Goal: Information Seeking & Learning: Learn about a topic

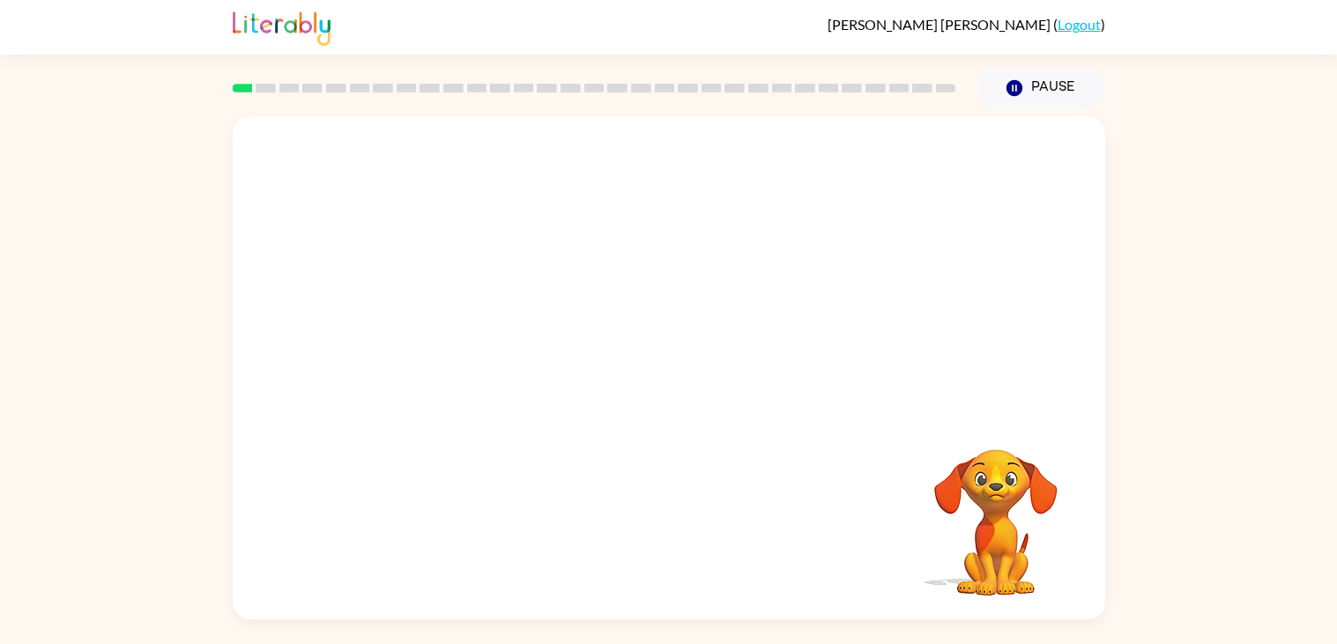
click at [900, 160] on video "Your browser must support playing .mp4 files to use Literably. Please try using…" at bounding box center [669, 264] width 873 height 296
click at [676, 383] on icon "button" at bounding box center [668, 376] width 31 height 31
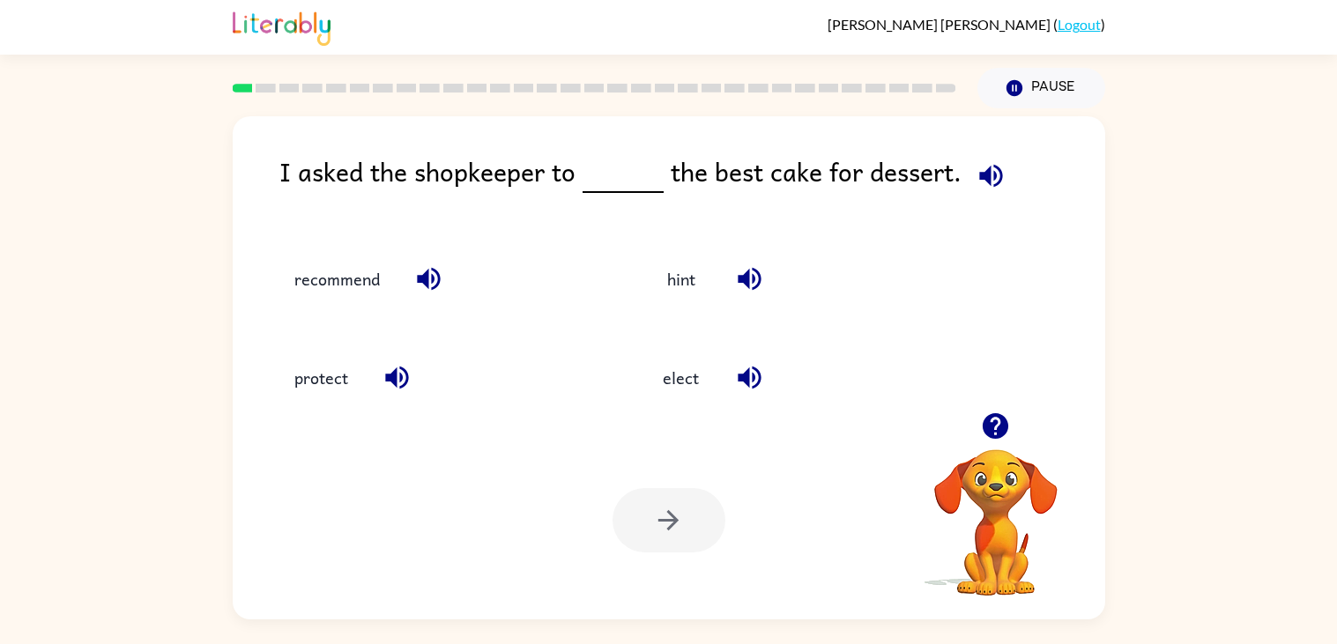
click at [983, 183] on icon "button" at bounding box center [990, 175] width 23 height 23
click at [1289, 409] on div "I asked the shopkeeper to the best cake for dessert. recommend hint protect ele…" at bounding box center [668, 363] width 1337 height 511
click at [1317, 429] on div "I asked the shopkeeper to the best cake for dessert. recommend hint protect ele…" at bounding box center [668, 363] width 1337 height 511
click at [978, 167] on icon "button" at bounding box center [991, 175] width 31 height 31
click at [976, 185] on icon "button" at bounding box center [991, 175] width 31 height 31
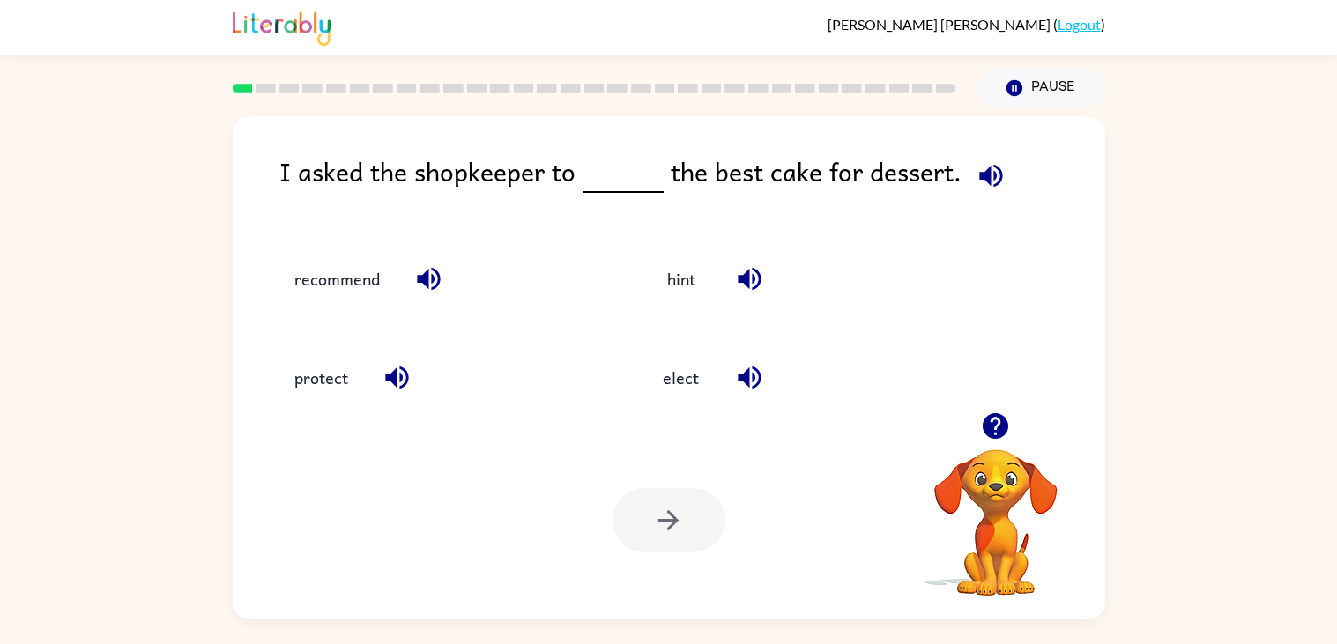
click at [990, 170] on icon "button" at bounding box center [991, 175] width 31 height 31
click at [988, 171] on icon "button" at bounding box center [991, 175] width 31 height 31
click at [424, 285] on icon "button" at bounding box center [428, 279] width 23 height 23
click at [391, 365] on icon "button" at bounding box center [397, 377] width 31 height 31
click at [742, 380] on icon "button" at bounding box center [749, 378] width 23 height 23
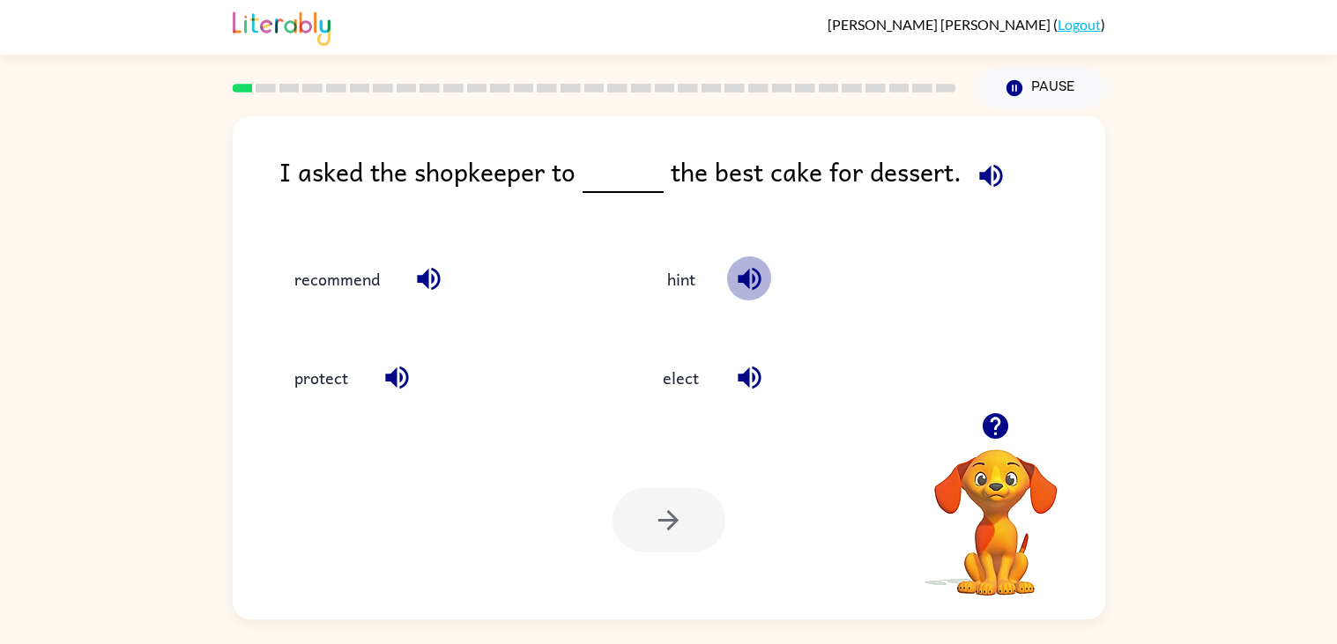
click at [746, 287] on icon "button" at bounding box center [749, 279] width 31 height 31
click at [376, 12] on div "[PERSON_NAME] ( Logout )" at bounding box center [669, 27] width 873 height 55
click at [991, 183] on icon "button" at bounding box center [990, 175] width 23 height 23
click at [429, 277] on icon "button" at bounding box center [428, 279] width 31 height 31
click at [394, 376] on icon "button" at bounding box center [396, 378] width 23 height 23
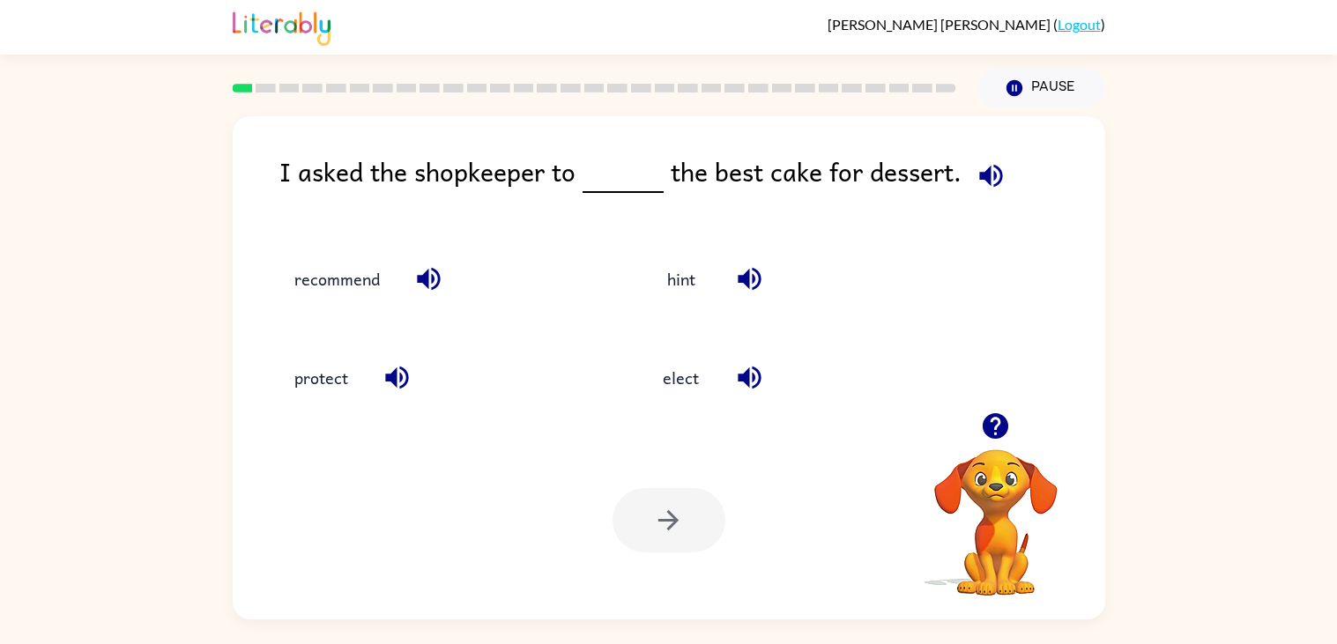
click at [755, 377] on icon "button" at bounding box center [749, 377] width 31 height 31
click at [652, 383] on button "elect" at bounding box center [681, 378] width 74 height 48
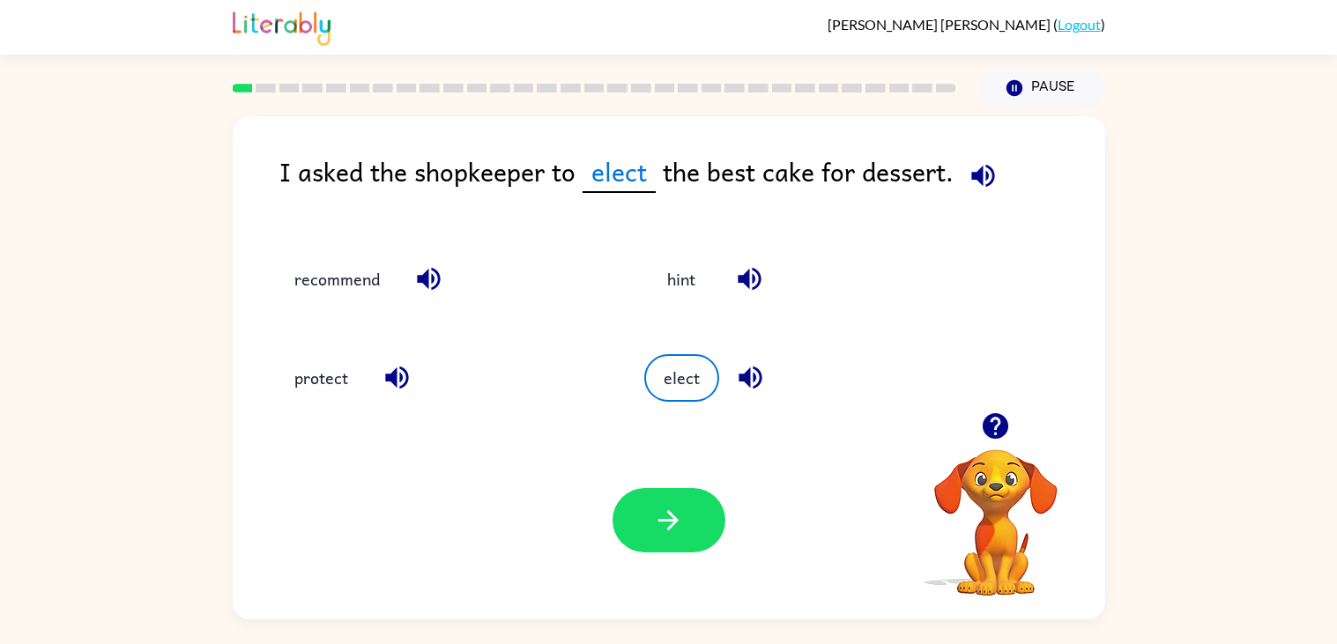
click at [978, 184] on icon "button" at bounding box center [982, 175] width 23 height 23
click at [981, 439] on icon "button" at bounding box center [995, 426] width 31 height 31
click at [956, 241] on div "hint" at bounding box center [795, 270] width 368 height 99
click at [681, 502] on button "button" at bounding box center [669, 520] width 113 height 64
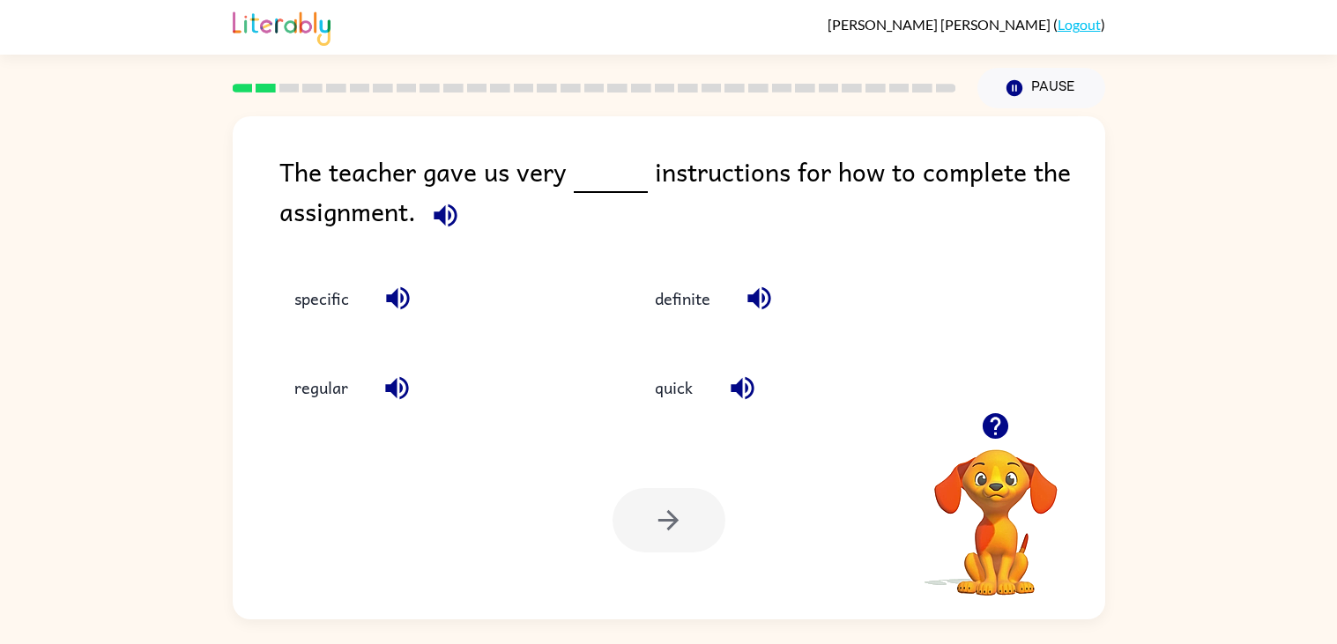
click at [435, 222] on icon "button" at bounding box center [445, 215] width 31 height 31
click at [394, 390] on icon "button" at bounding box center [396, 387] width 23 height 23
click at [390, 313] on icon "button" at bounding box center [398, 298] width 31 height 31
click at [400, 393] on icon "button" at bounding box center [397, 388] width 31 height 31
click at [757, 299] on icon "button" at bounding box center [758, 298] width 23 height 23
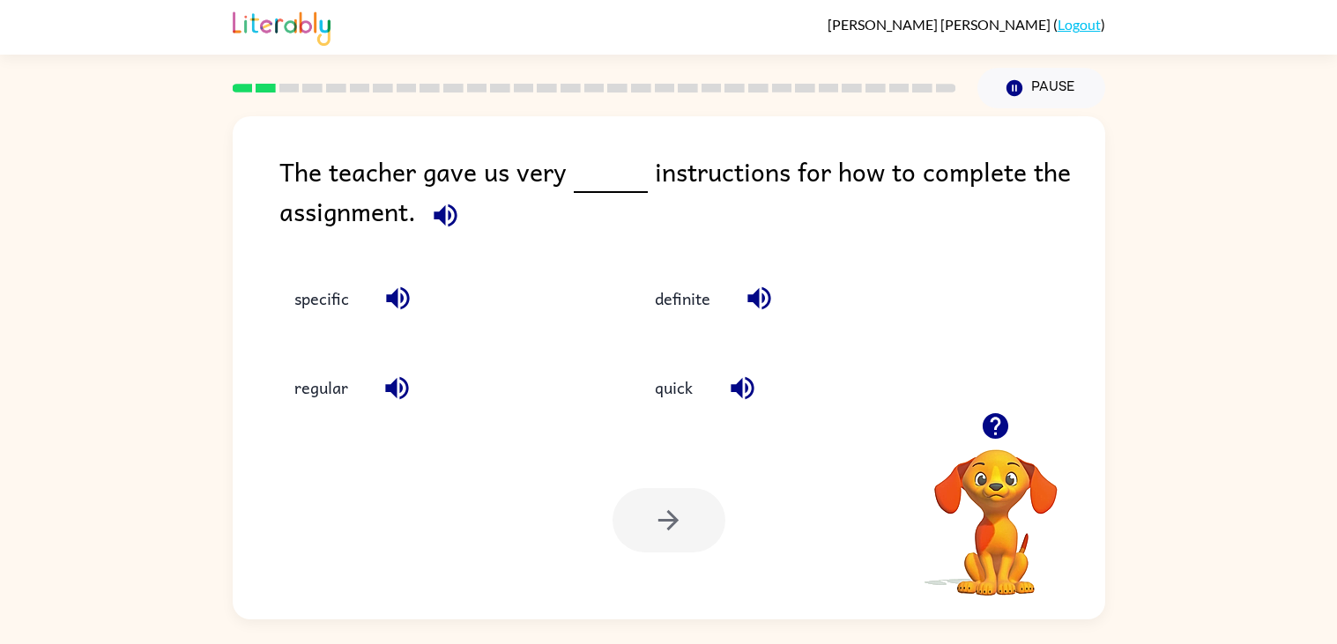
click at [747, 388] on icon "button" at bounding box center [742, 387] width 23 height 23
click at [322, 401] on button "regular" at bounding box center [321, 388] width 89 height 48
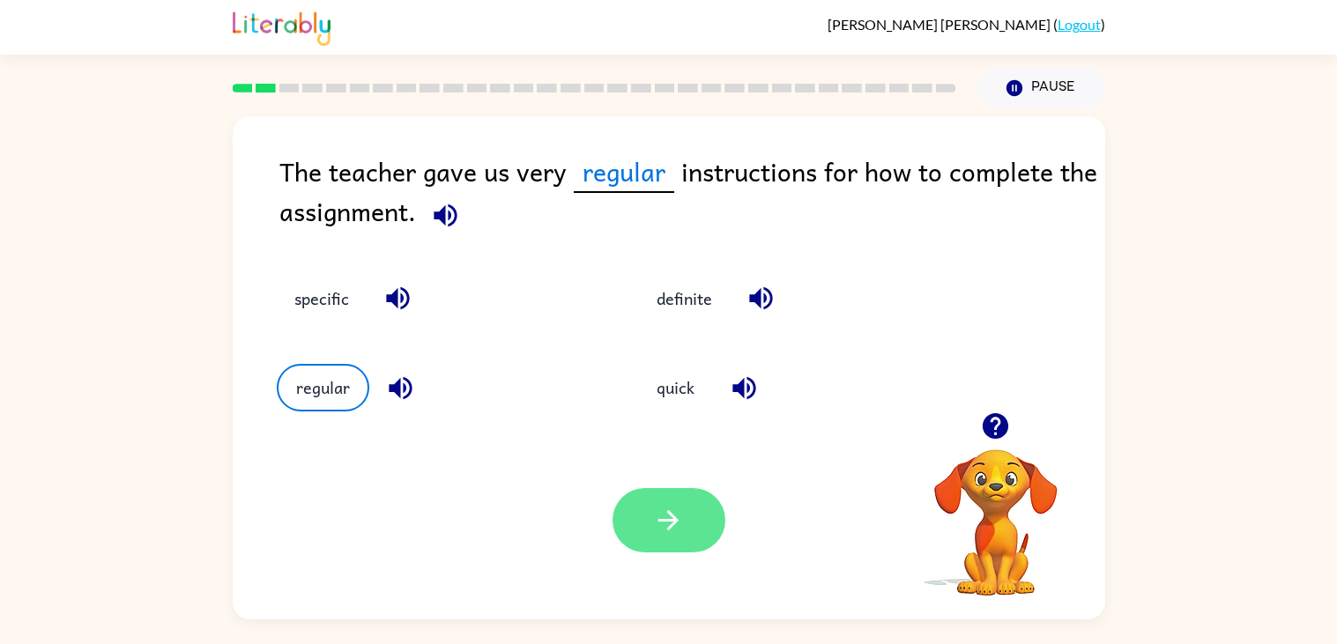
click at [656, 530] on icon "button" at bounding box center [668, 520] width 31 height 31
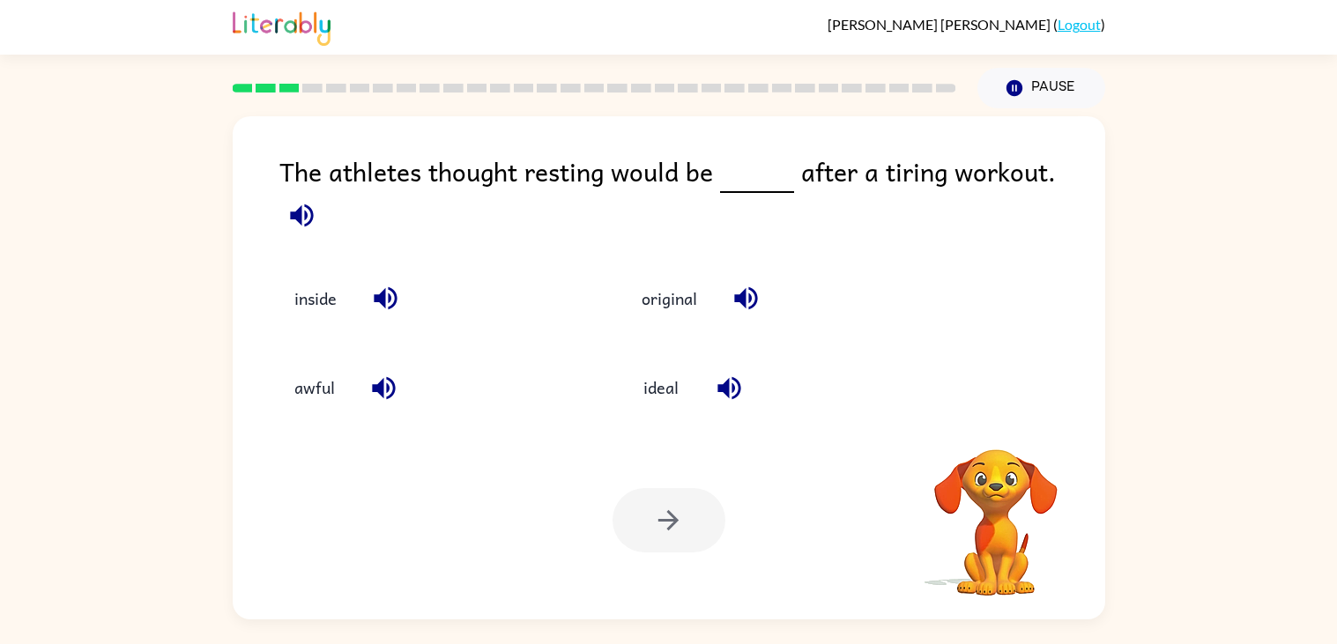
click at [367, 276] on button "button" at bounding box center [385, 298] width 45 height 45
click at [317, 200] on icon "button" at bounding box center [301, 215] width 31 height 31
click at [313, 204] on icon "button" at bounding box center [301, 215] width 23 height 23
click at [317, 200] on icon "button" at bounding box center [301, 215] width 31 height 31
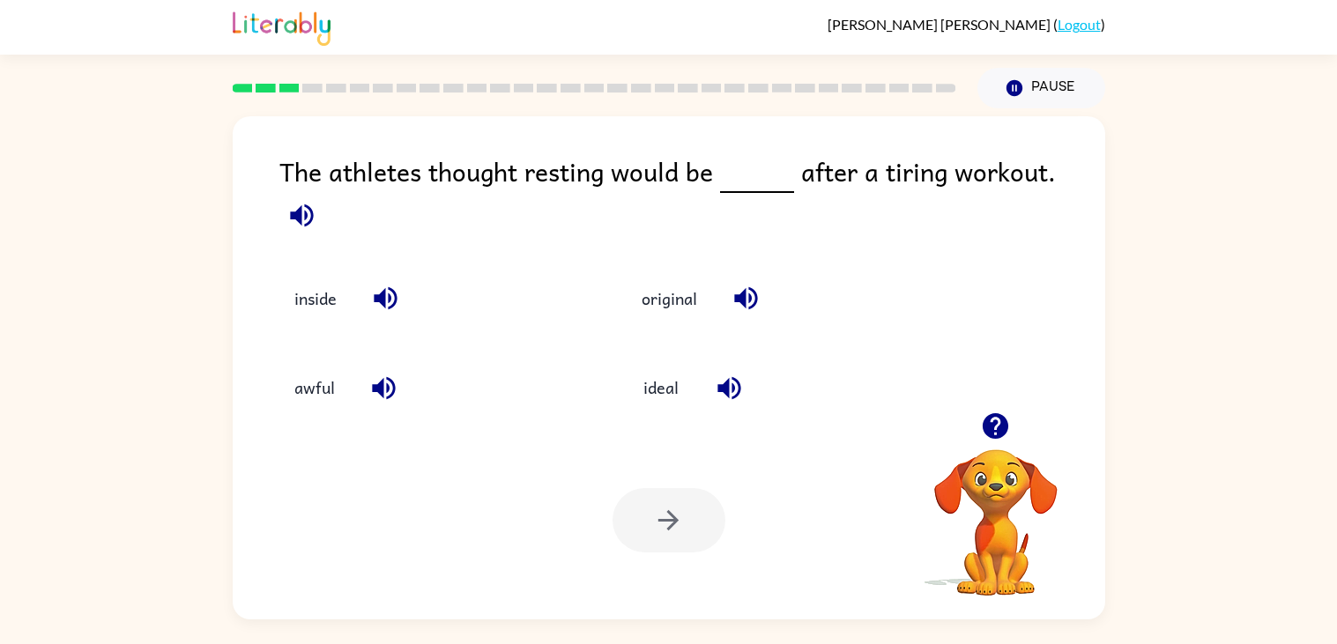
click at [313, 204] on icon "button" at bounding box center [301, 215] width 23 height 23
click at [382, 283] on icon "button" at bounding box center [385, 298] width 31 height 31
click at [387, 374] on icon "button" at bounding box center [383, 388] width 31 height 31
click at [730, 382] on icon "button" at bounding box center [729, 388] width 31 height 31
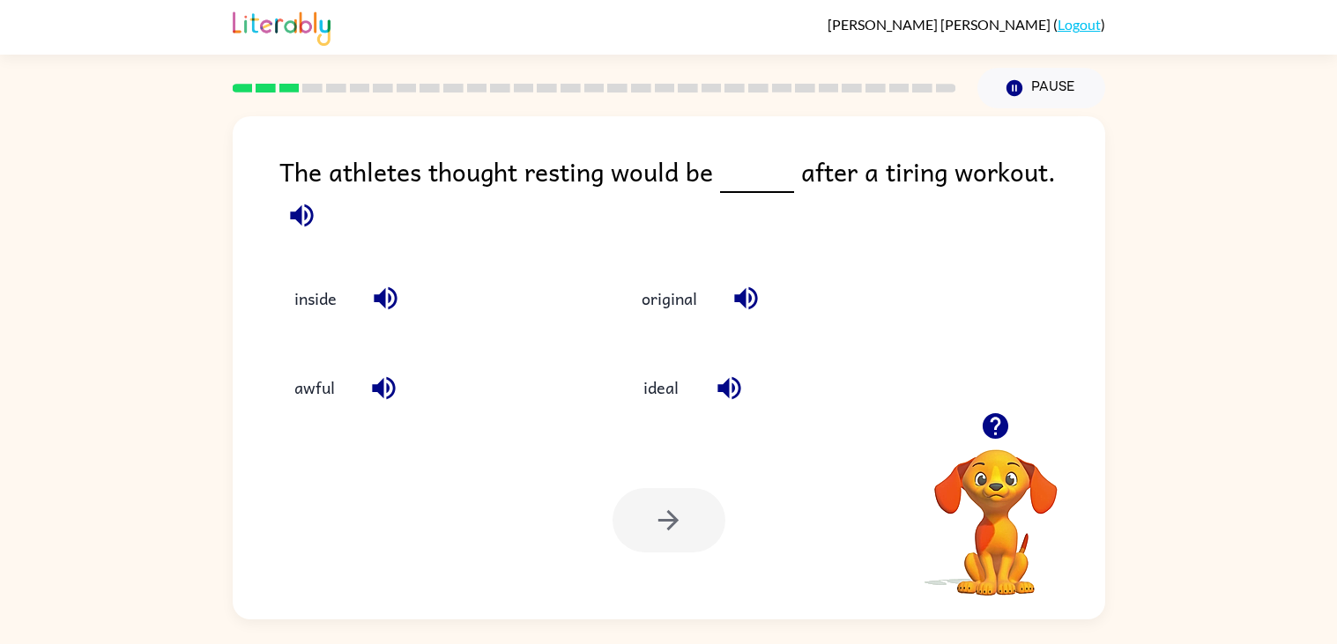
click at [744, 287] on icon "button" at bounding box center [745, 298] width 23 height 23
click at [301, 370] on button "awful" at bounding box center [315, 388] width 76 height 48
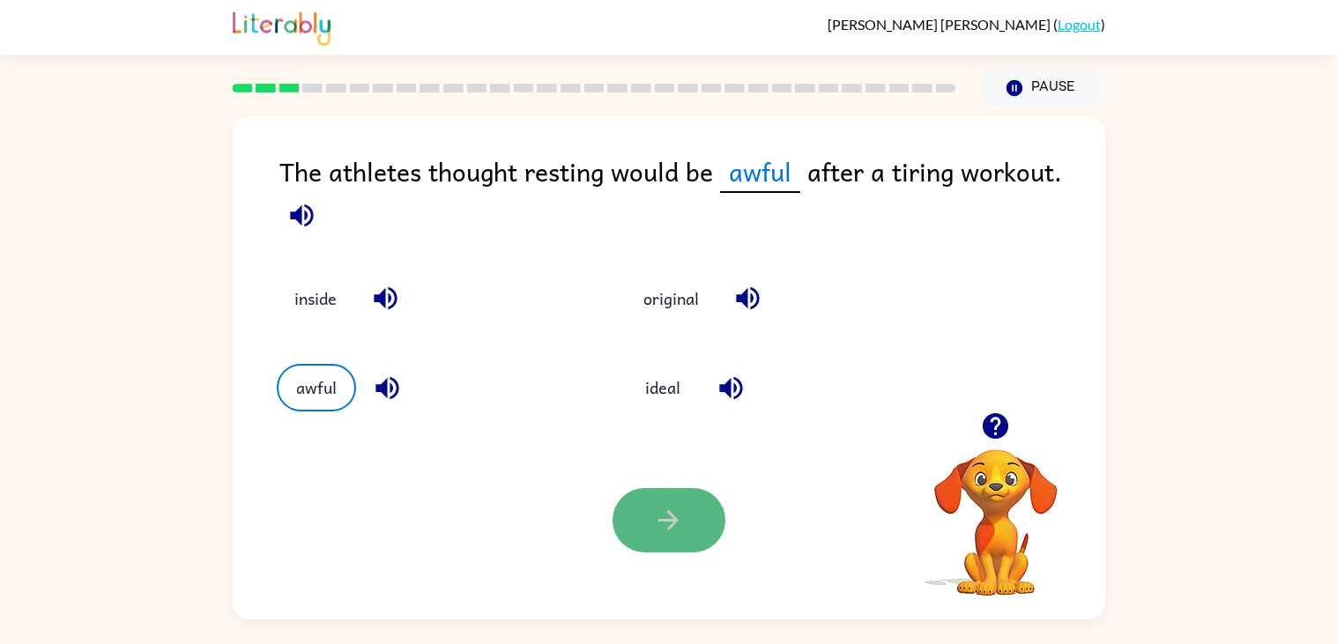
click at [689, 503] on button "button" at bounding box center [669, 520] width 113 height 64
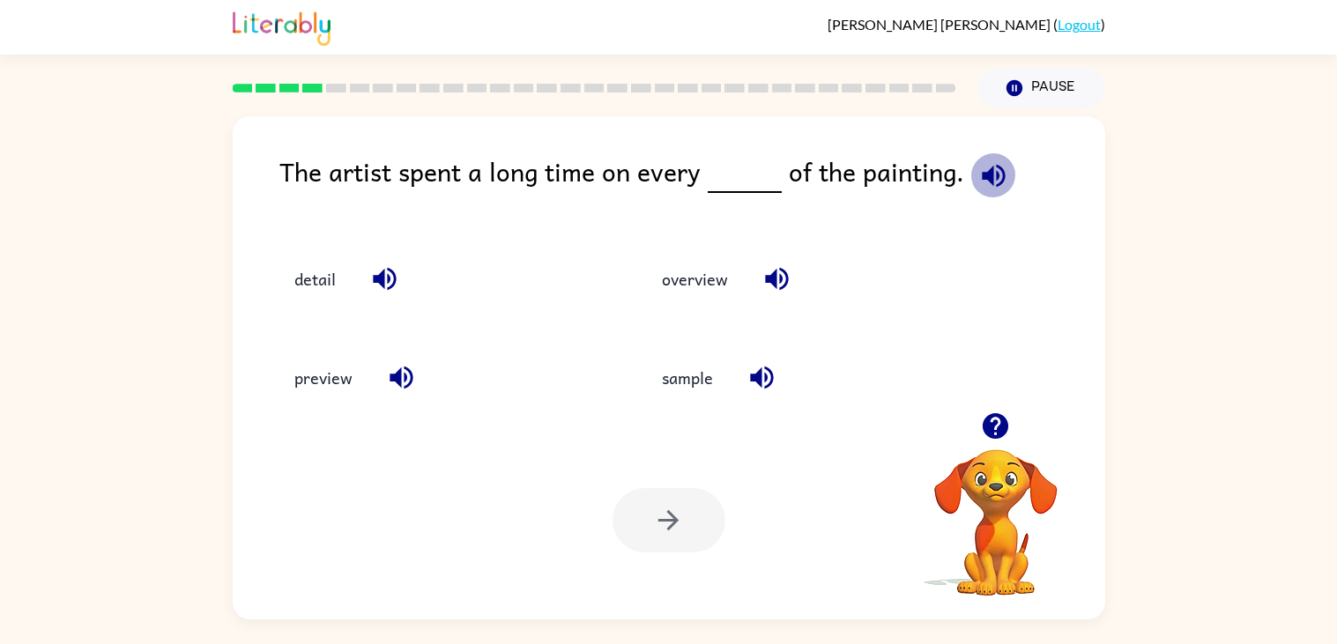
click at [983, 173] on icon "button" at bounding box center [993, 175] width 23 height 23
click at [388, 279] on icon "button" at bounding box center [384, 279] width 23 height 23
click at [320, 273] on button "detail" at bounding box center [315, 279] width 77 height 48
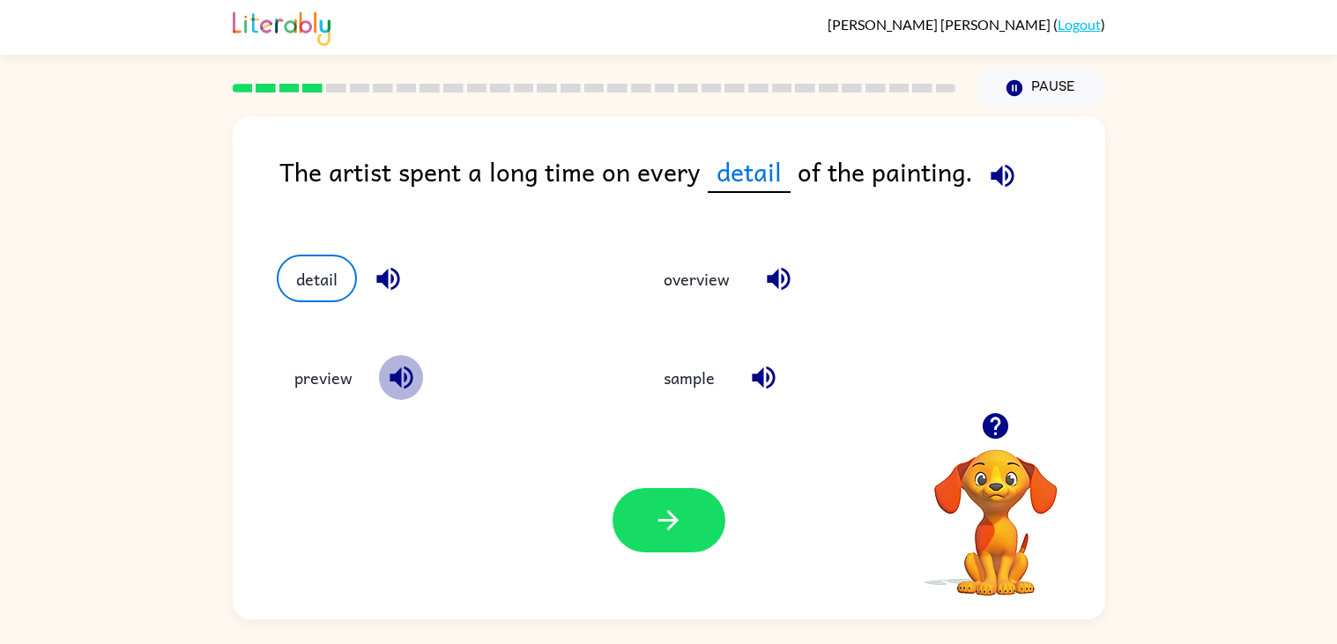
click at [396, 378] on icon "button" at bounding box center [401, 378] width 23 height 23
click at [761, 385] on icon "button" at bounding box center [763, 378] width 23 height 23
click at [777, 282] on icon "button" at bounding box center [778, 279] width 31 height 31
click at [336, 274] on button "detail" at bounding box center [315, 279] width 77 height 48
click at [677, 538] on button "button" at bounding box center [669, 520] width 113 height 64
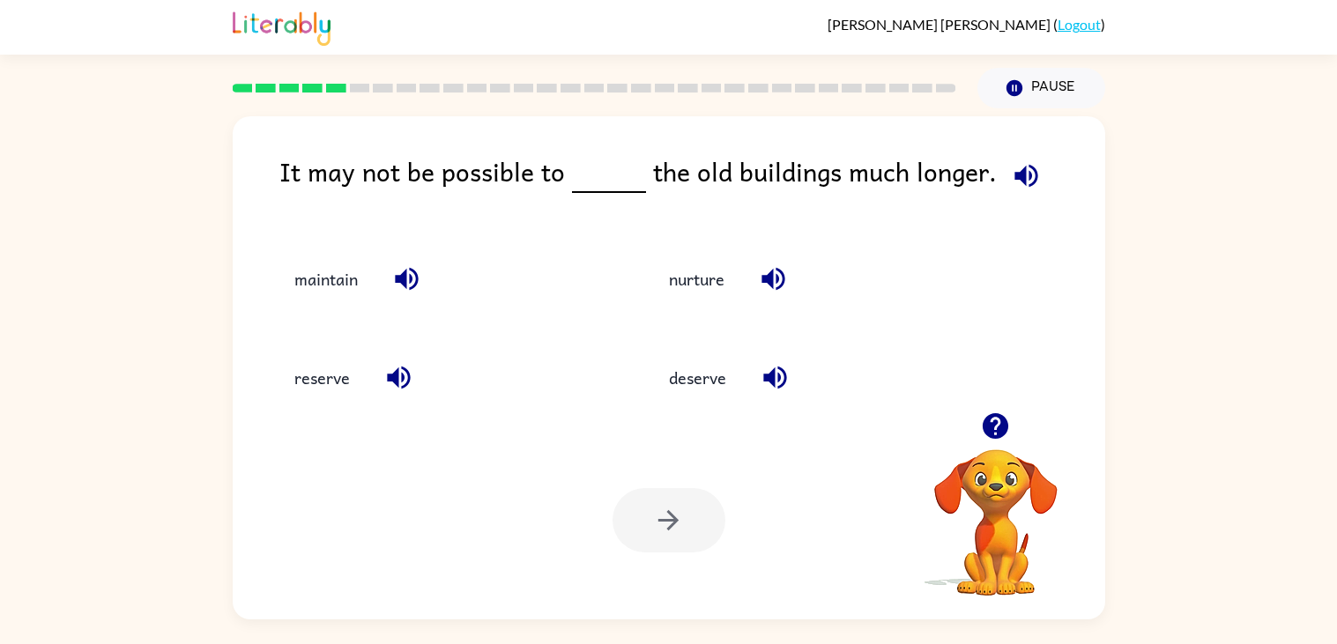
click at [1004, 184] on button "button" at bounding box center [1026, 175] width 45 height 45
click at [1017, 169] on icon "button" at bounding box center [1026, 175] width 31 height 31
click at [397, 281] on icon "button" at bounding box center [406, 279] width 23 height 23
click at [382, 361] on button "button" at bounding box center [398, 377] width 45 height 45
click at [770, 384] on icon "button" at bounding box center [775, 377] width 31 height 31
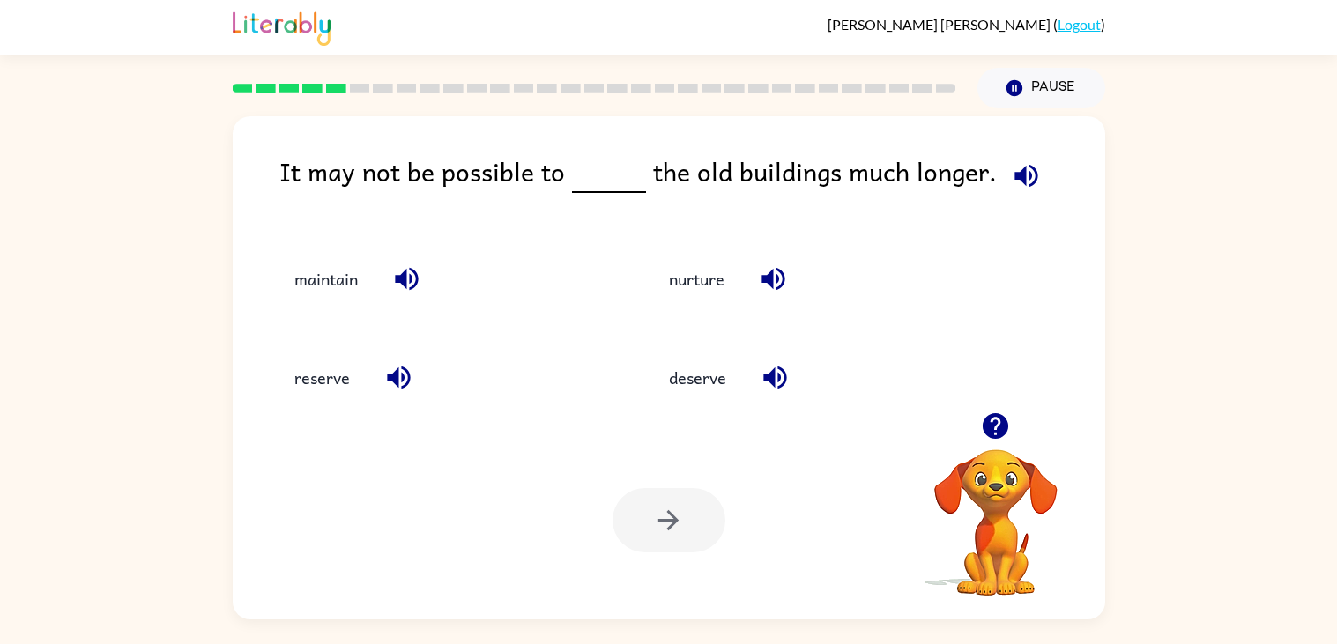
click at [769, 284] on icon "button" at bounding box center [773, 279] width 31 height 31
click at [1015, 177] on icon "button" at bounding box center [1026, 175] width 23 height 23
click at [1011, 165] on icon "button" at bounding box center [1026, 175] width 31 height 31
click at [1023, 182] on icon "button" at bounding box center [1026, 175] width 23 height 23
click at [1030, 178] on icon "button" at bounding box center [1026, 175] width 31 height 31
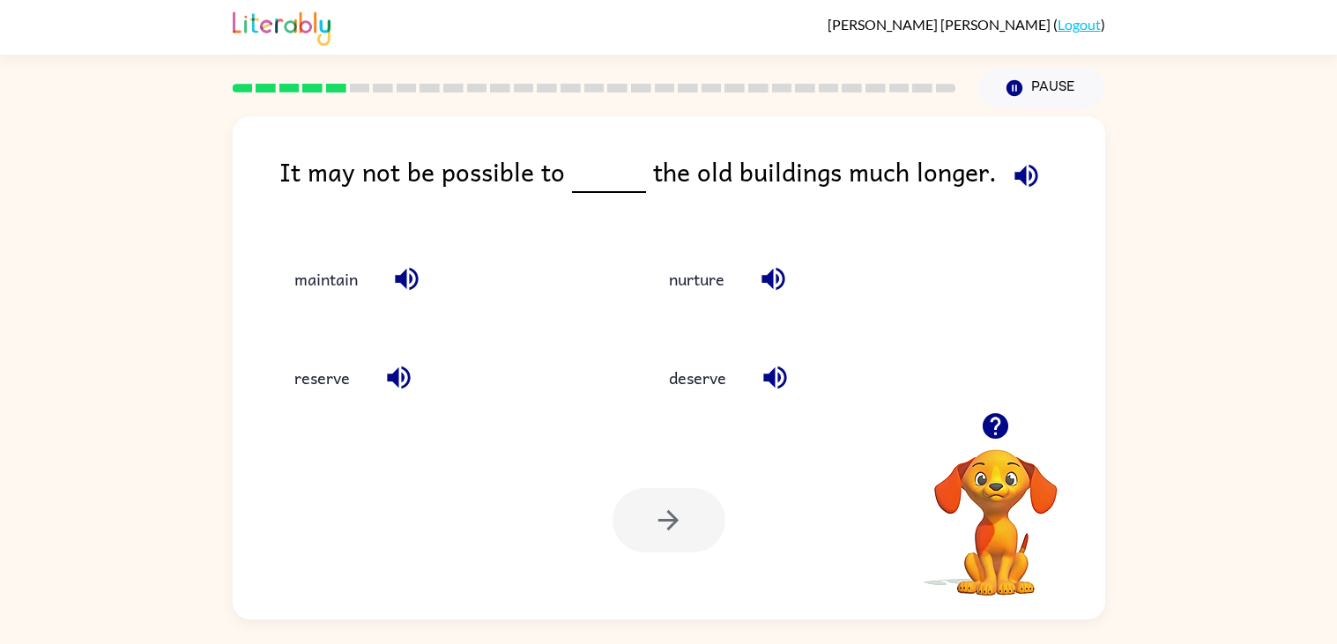
click at [1025, 190] on icon "button" at bounding box center [1026, 175] width 31 height 31
click at [482, 194] on div "It may not be possible to the old buildings much longer." at bounding box center [692, 186] width 826 height 68
click at [404, 271] on icon "button" at bounding box center [406, 279] width 31 height 31
click at [400, 394] on button "button" at bounding box center [398, 377] width 45 height 45
click at [775, 383] on icon "button" at bounding box center [774, 378] width 23 height 23
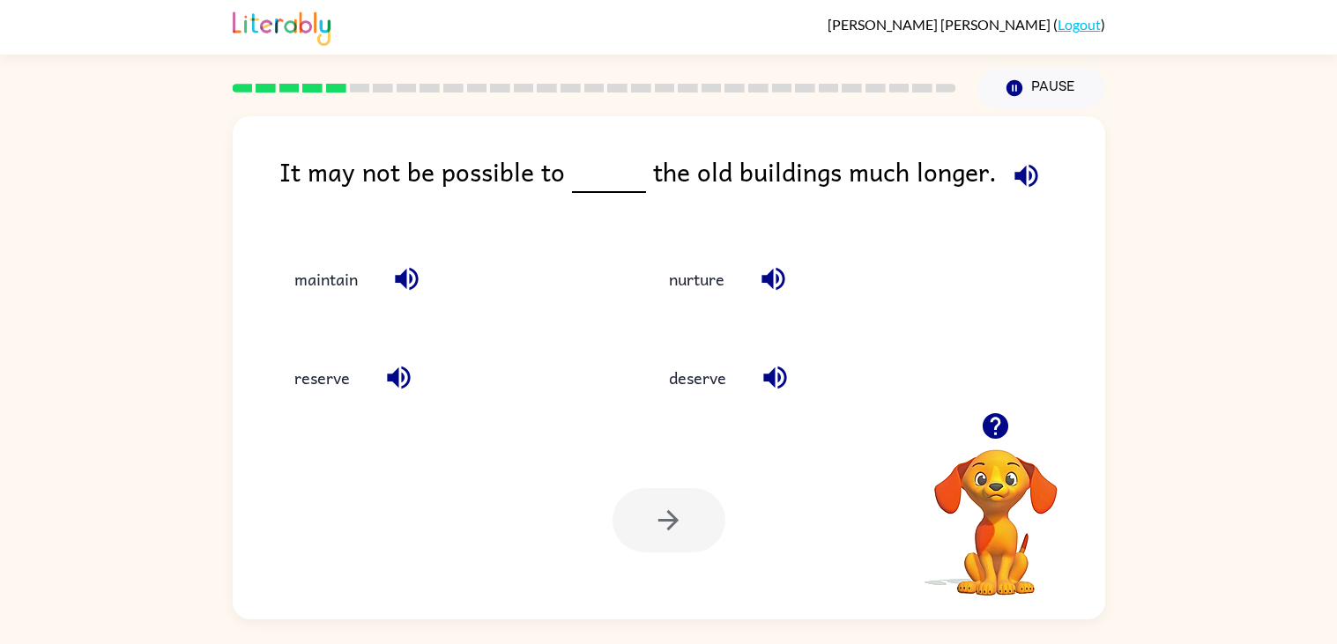
click at [781, 275] on icon "button" at bounding box center [773, 279] width 31 height 31
click at [703, 285] on button "nurture" at bounding box center [696, 279] width 91 height 48
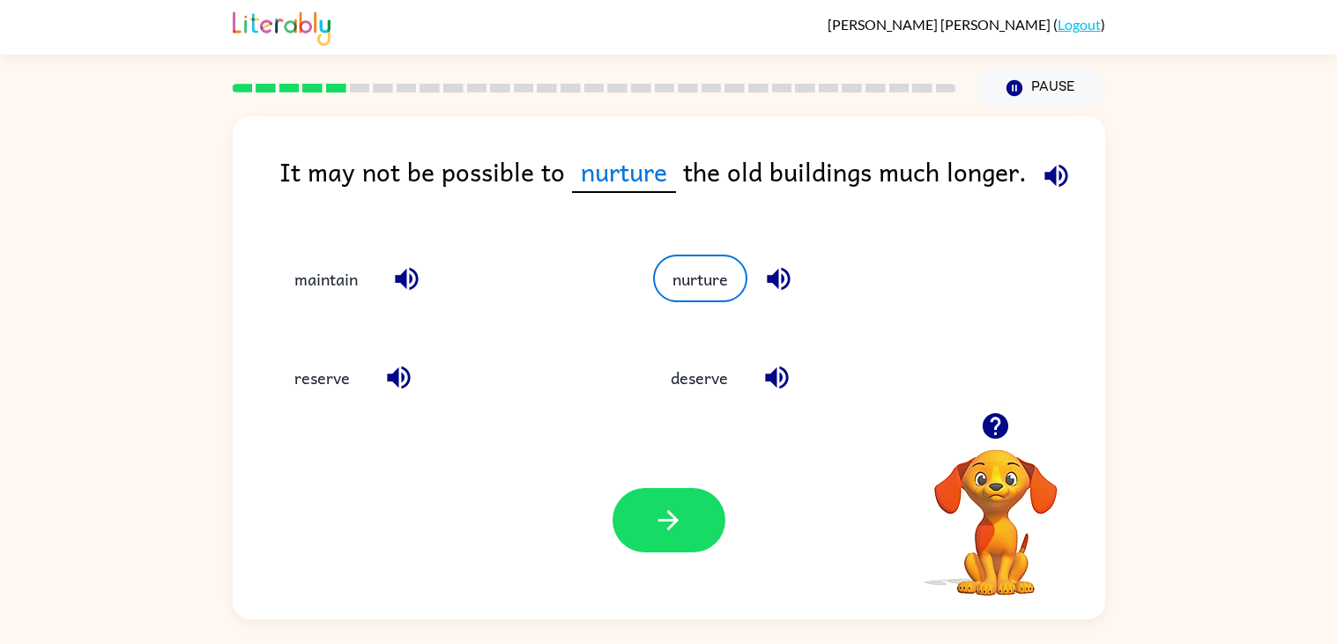
click at [1041, 179] on icon "button" at bounding box center [1056, 175] width 31 height 31
click at [547, 171] on div "It may not be possible to nurture the old buildings much longer." at bounding box center [692, 186] width 826 height 68
click at [773, 272] on icon "button" at bounding box center [778, 279] width 31 height 31
click at [777, 279] on icon "button" at bounding box center [778, 279] width 31 height 31
click at [720, 145] on div "It may not be possible to nurture the old buildings much longer. maintain nurtu…" at bounding box center [669, 367] width 873 height 503
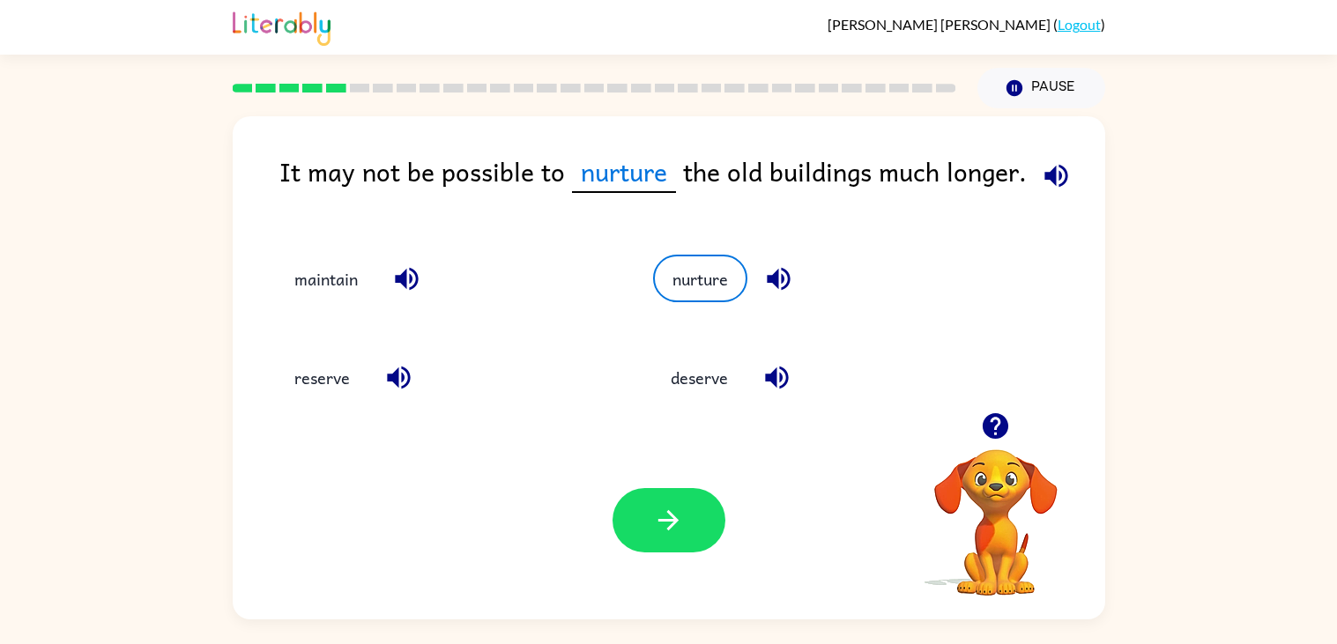
click at [666, 321] on div "deserve" at bounding box center [808, 370] width 377 height 99
click at [663, 307] on div "nurture" at bounding box center [808, 270] width 377 height 99
click at [693, 268] on button "nurture" at bounding box center [696, 279] width 91 height 48
click at [422, 267] on icon "button" at bounding box center [406, 279] width 31 height 31
click at [324, 280] on button "maintain" at bounding box center [326, 279] width 99 height 48
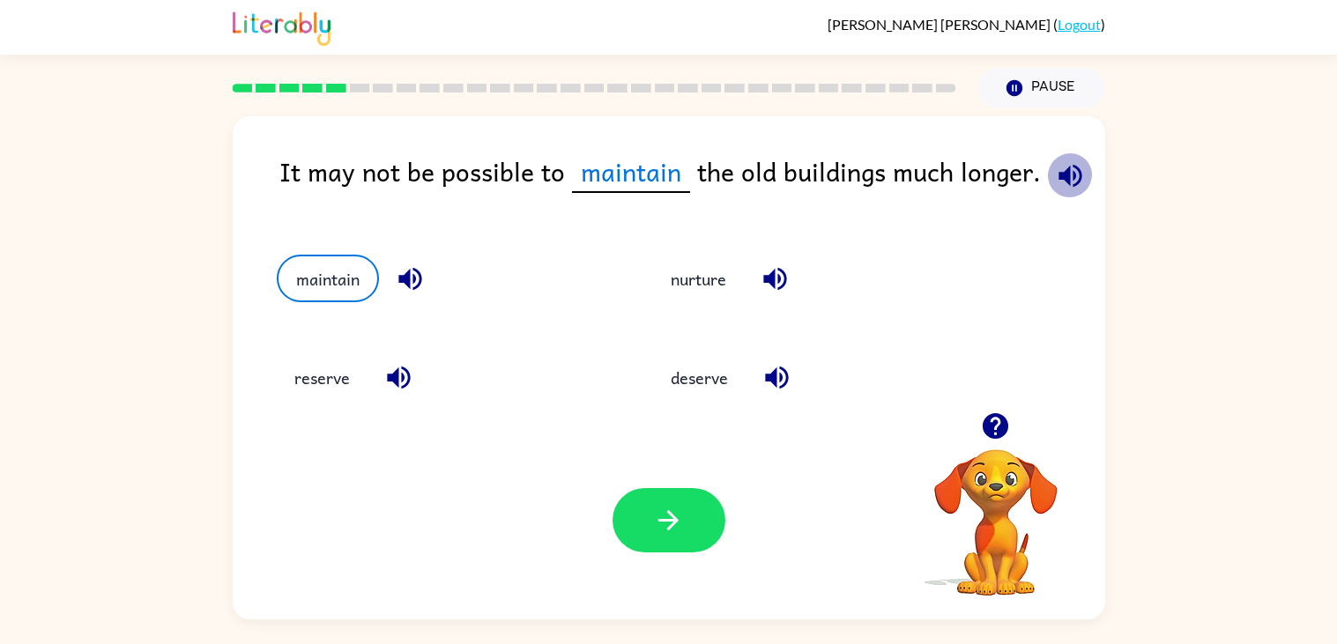
click at [1067, 171] on icon "button" at bounding box center [1070, 175] width 31 height 31
click at [366, 156] on div "It may not be possible to maintain the old buildings much longer." at bounding box center [692, 186] width 826 height 68
click at [399, 160] on div "It may not be possible to maintain the old buildings much longer." at bounding box center [692, 186] width 826 height 68
click at [582, 148] on div "It may not be possible to maintain the old buildings much longer. maintain nurt…" at bounding box center [669, 367] width 873 height 503
click at [575, 148] on div "It may not be possible to maintain the old buildings much longer. maintain nurt…" at bounding box center [669, 367] width 873 height 503
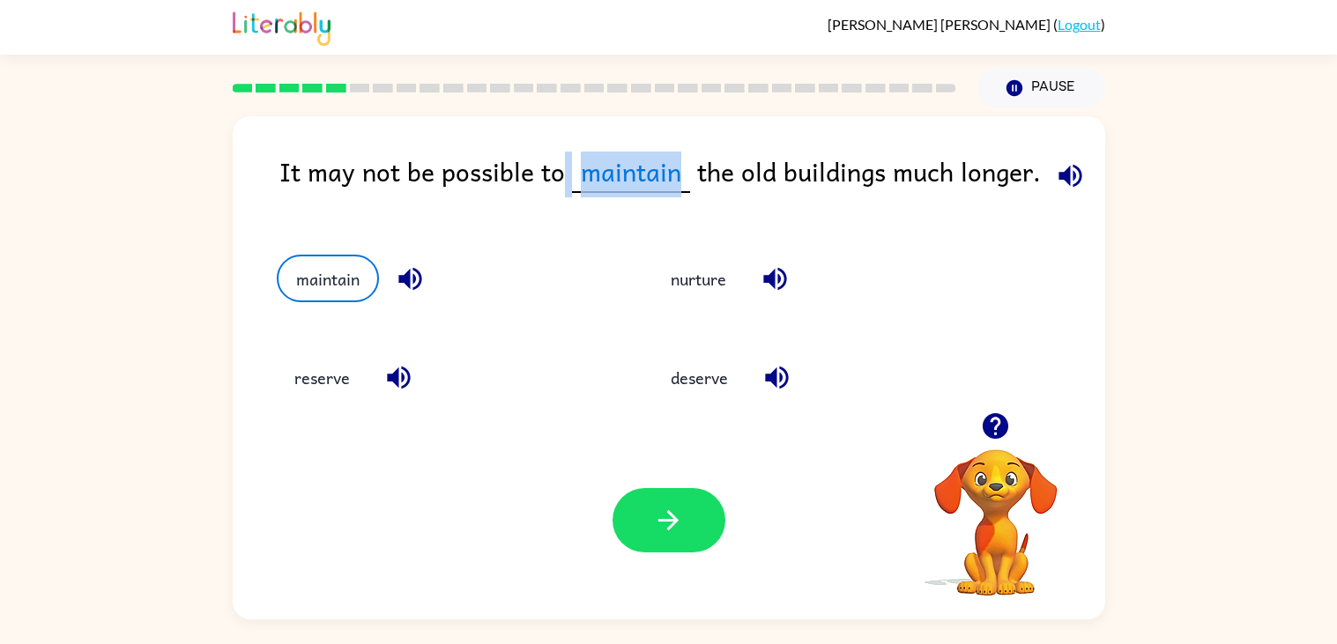
click at [552, 321] on div "reserve" at bounding box center [431, 370] width 377 height 99
click at [413, 271] on icon "button" at bounding box center [409, 279] width 23 height 23
click at [723, 153] on div "It may not be possible to maintain the old buildings much longer." at bounding box center [692, 186] width 826 height 68
click at [730, 153] on div "It may not be possible to maintain the old buildings much longer." at bounding box center [692, 186] width 826 height 68
click at [324, 383] on button "reserve" at bounding box center [322, 378] width 91 height 48
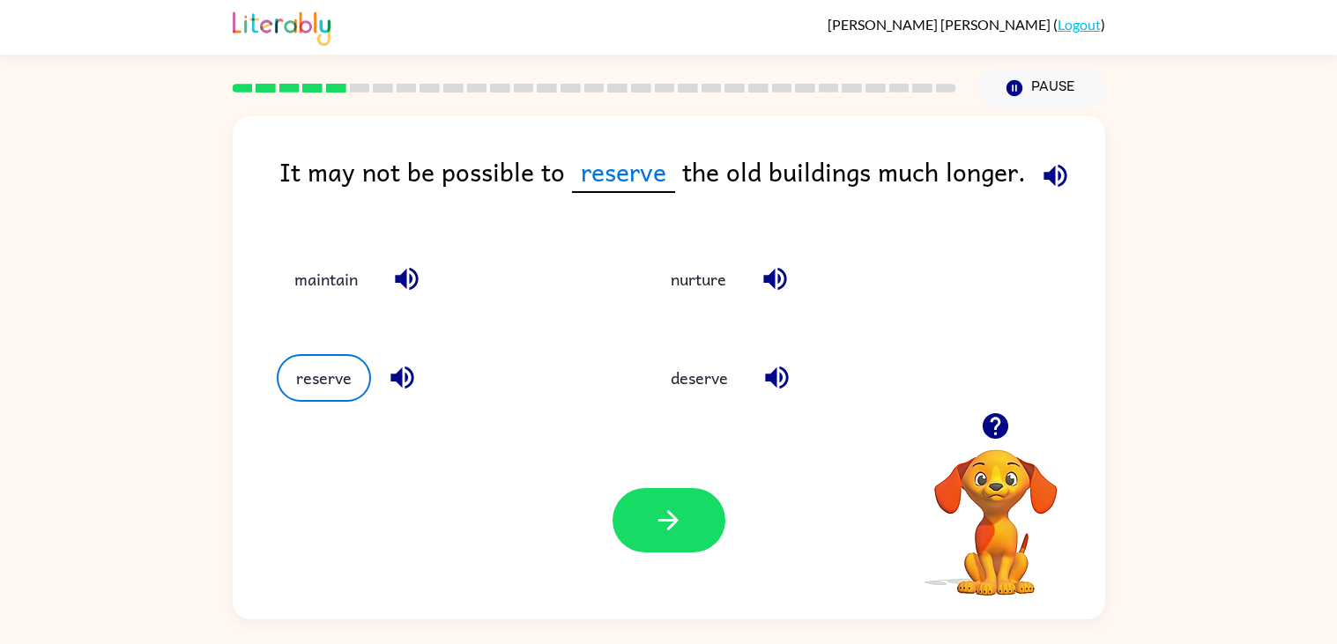
click at [383, 366] on button "button" at bounding box center [402, 377] width 45 height 45
click at [560, 147] on div "It may not be possible to reserve the old buildings much longer. maintain nurtu…" at bounding box center [669, 367] width 873 height 503
click at [707, 383] on button "deserve" at bounding box center [699, 378] width 93 height 48
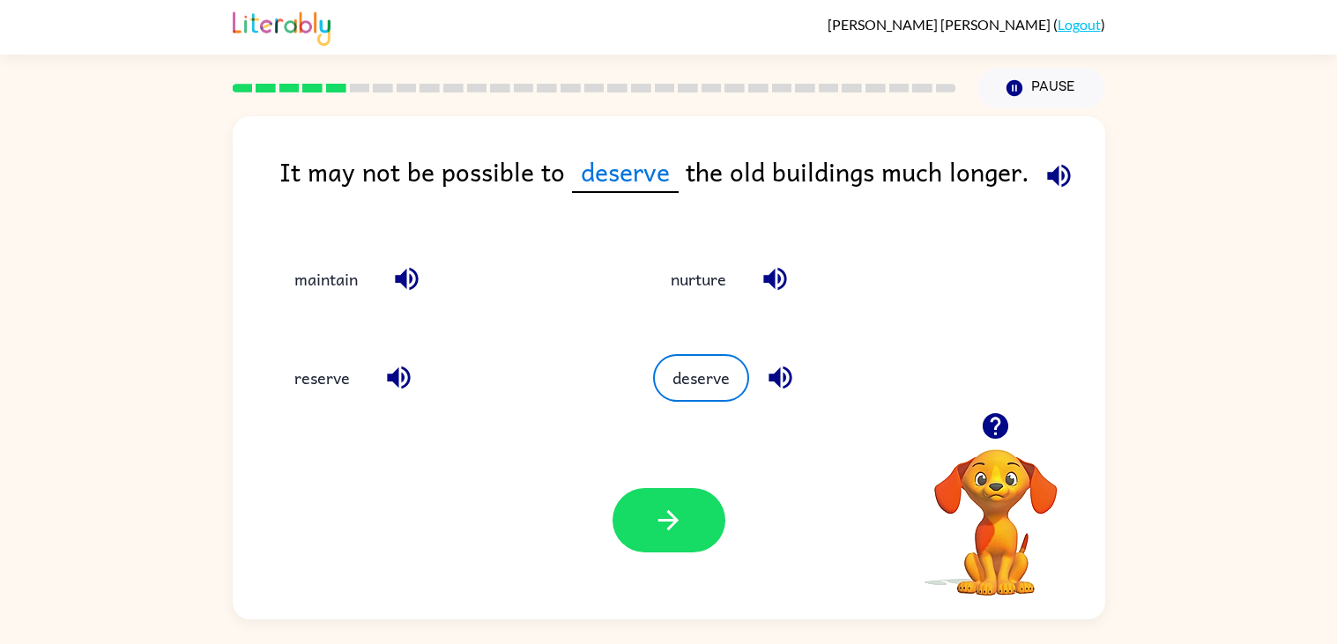
click at [774, 391] on icon "button" at bounding box center [780, 377] width 31 height 31
click at [304, 373] on button "reserve" at bounding box center [322, 378] width 91 height 48
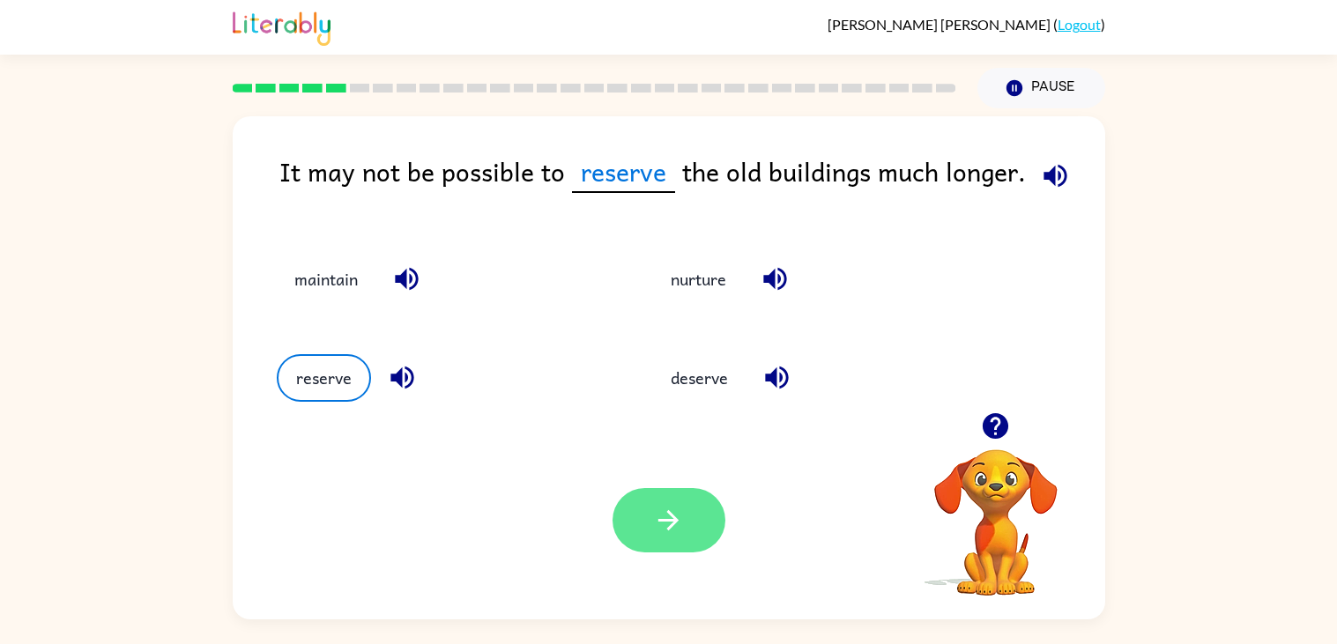
click at [668, 497] on button "button" at bounding box center [669, 520] width 113 height 64
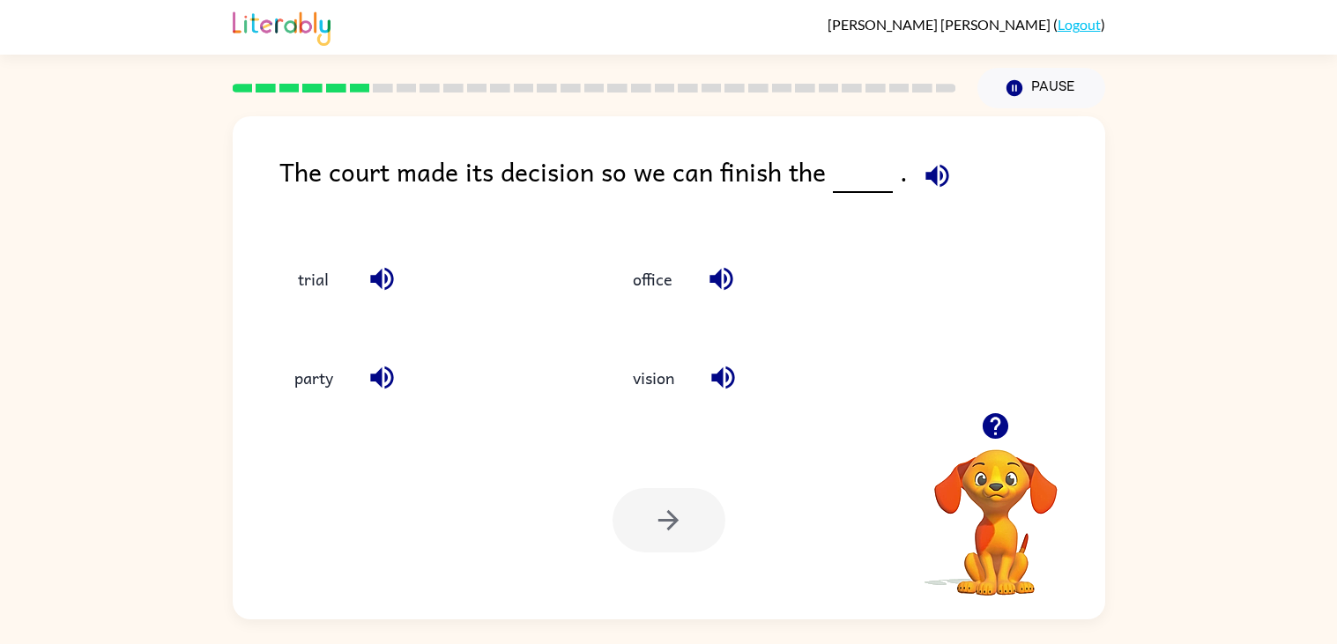
click at [933, 165] on icon "button" at bounding box center [937, 175] width 23 height 23
click at [362, 256] on div "trial" at bounding box center [426, 279] width 298 height 48
click at [383, 269] on icon "button" at bounding box center [382, 279] width 31 height 31
click at [382, 290] on icon "button" at bounding box center [382, 279] width 31 height 31
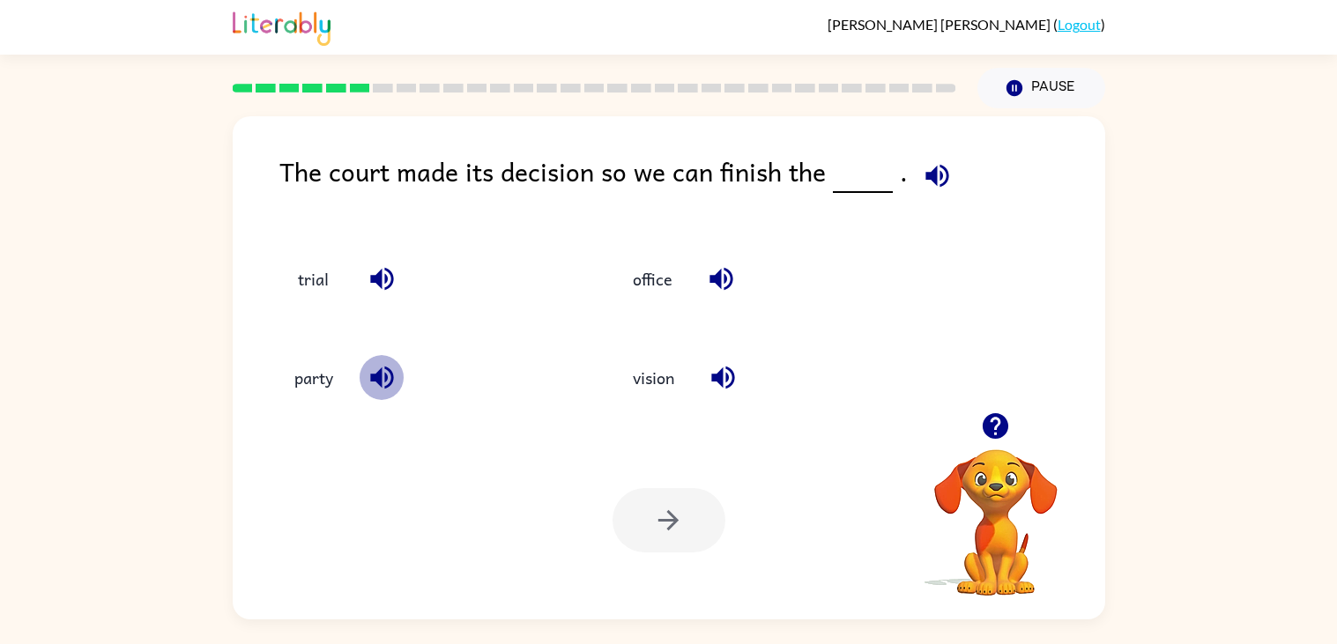
click at [373, 380] on icon "button" at bounding box center [381, 378] width 23 height 23
click at [733, 373] on icon "button" at bounding box center [722, 378] width 23 height 23
click at [725, 279] on icon "button" at bounding box center [721, 279] width 23 height 23
click at [931, 174] on icon "button" at bounding box center [937, 175] width 31 height 31
click at [929, 175] on icon "button" at bounding box center [937, 175] width 23 height 23
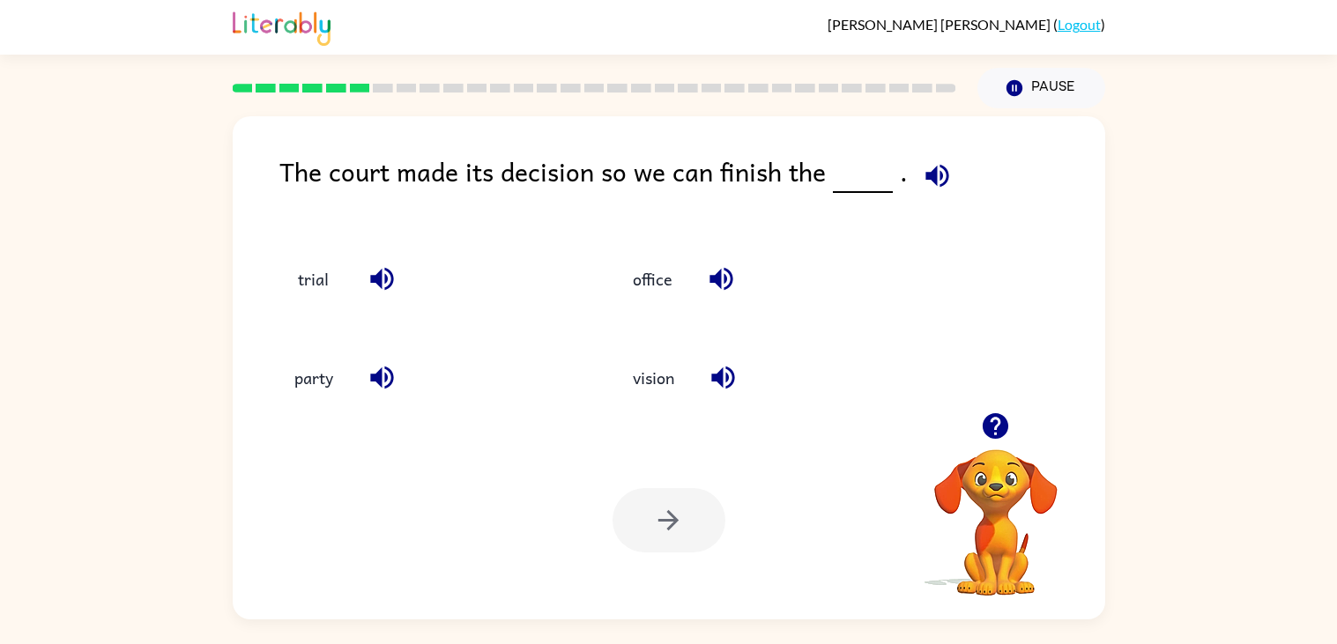
click at [929, 175] on icon "button" at bounding box center [937, 175] width 23 height 23
click at [926, 170] on icon "button" at bounding box center [937, 175] width 23 height 23
click at [926, 171] on icon "button" at bounding box center [937, 175] width 23 height 23
click at [931, 177] on icon "button" at bounding box center [937, 175] width 31 height 31
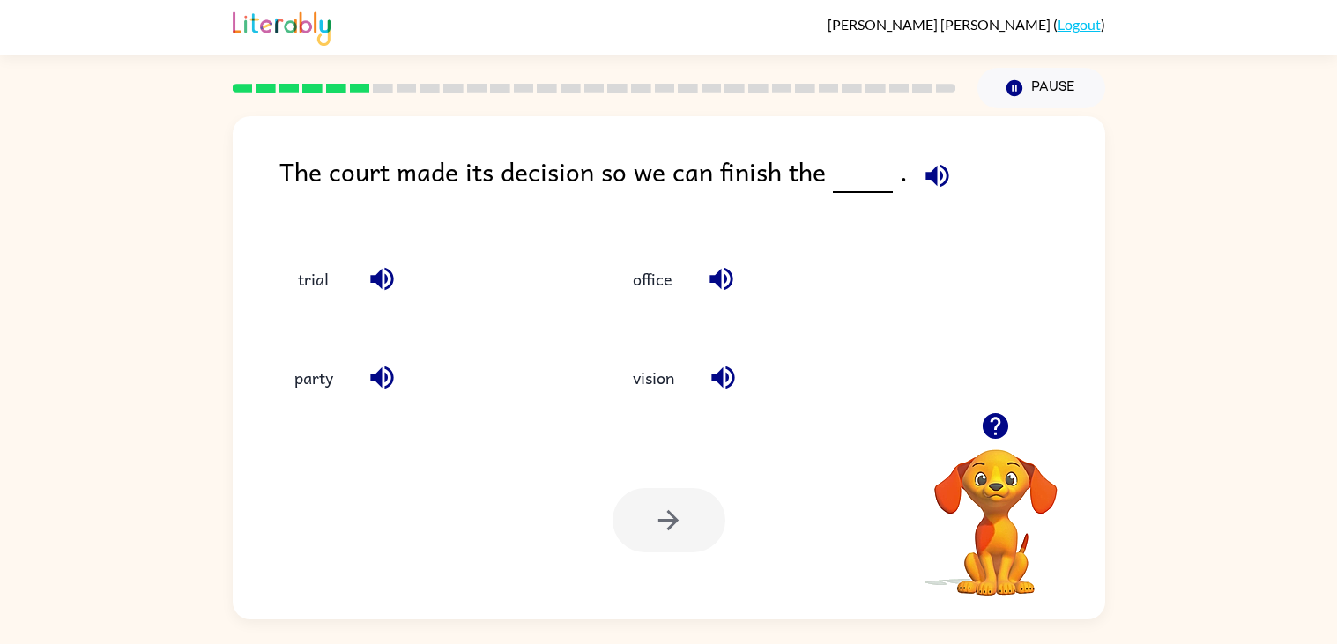
click at [927, 175] on icon "button" at bounding box center [937, 175] width 31 height 31
click at [926, 174] on icon "button" at bounding box center [937, 175] width 23 height 23
click at [393, 272] on icon "button" at bounding box center [382, 279] width 31 height 31
click at [381, 387] on icon "button" at bounding box center [381, 378] width 23 height 23
click at [717, 366] on icon "button" at bounding box center [723, 377] width 31 height 31
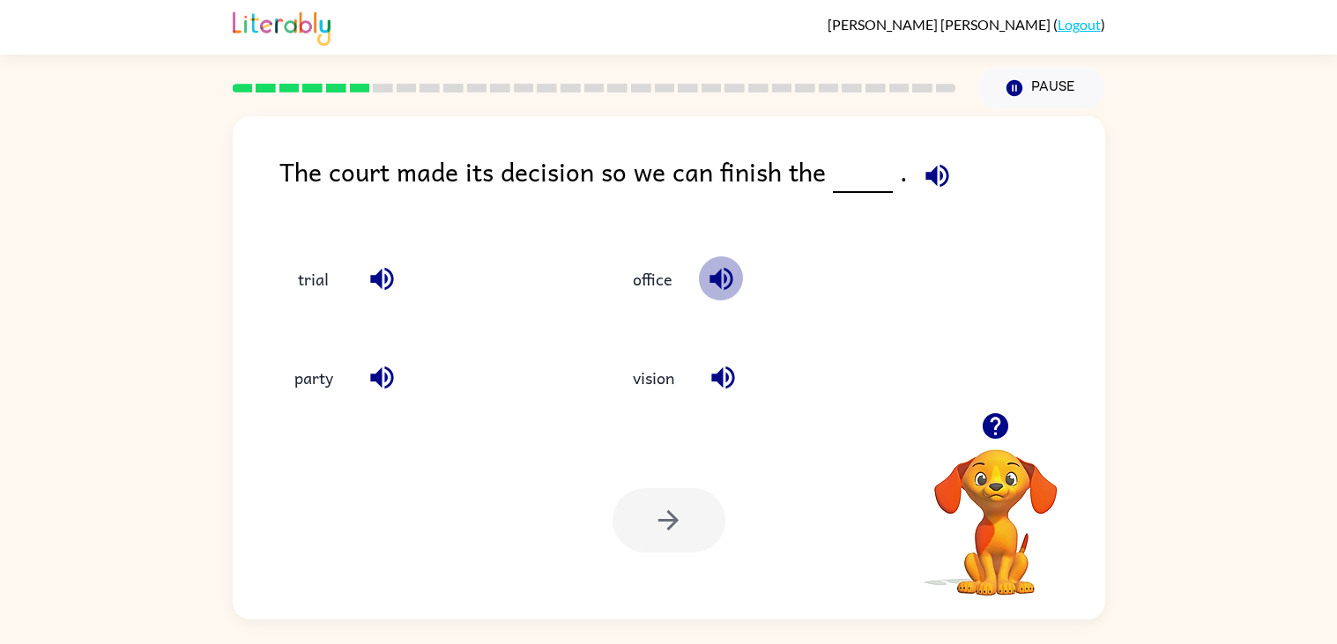
click at [728, 287] on icon "button" at bounding box center [721, 279] width 23 height 23
click at [318, 268] on button "trial" at bounding box center [314, 279] width 74 height 48
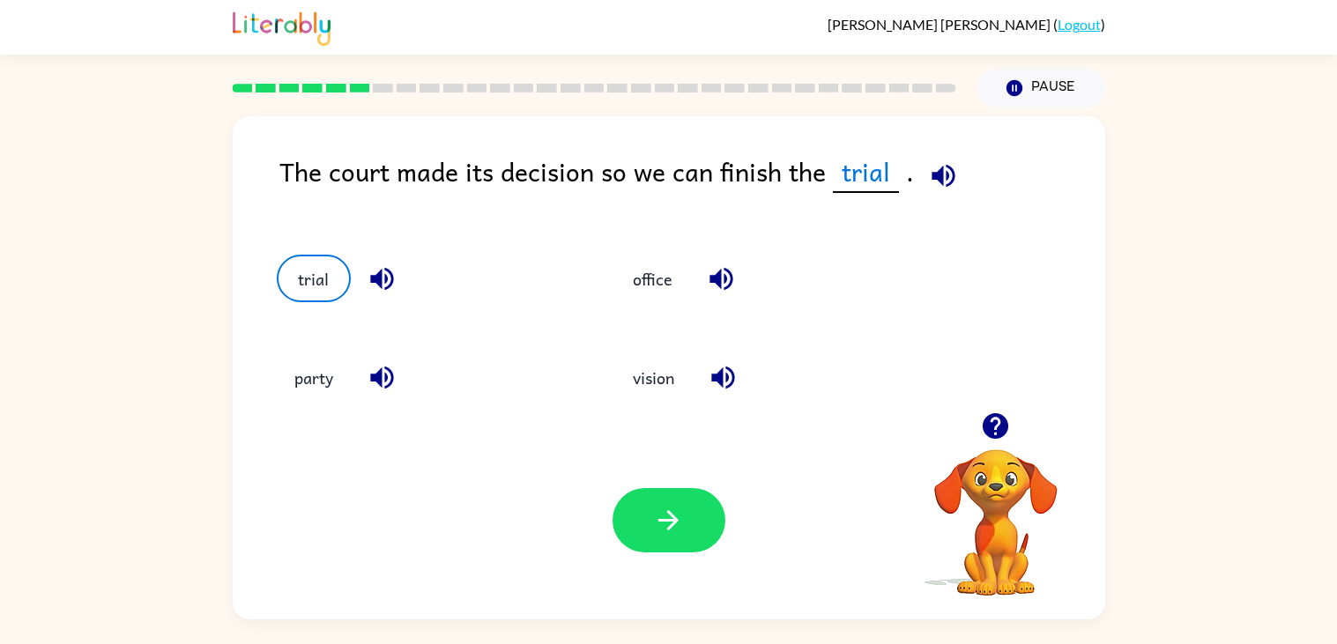
click at [942, 167] on icon "button" at bounding box center [943, 175] width 23 height 23
click at [941, 170] on icon "button" at bounding box center [943, 175] width 31 height 31
click at [932, 158] on button "button" at bounding box center [943, 175] width 45 height 45
click at [933, 167] on icon "button" at bounding box center [943, 175] width 31 height 31
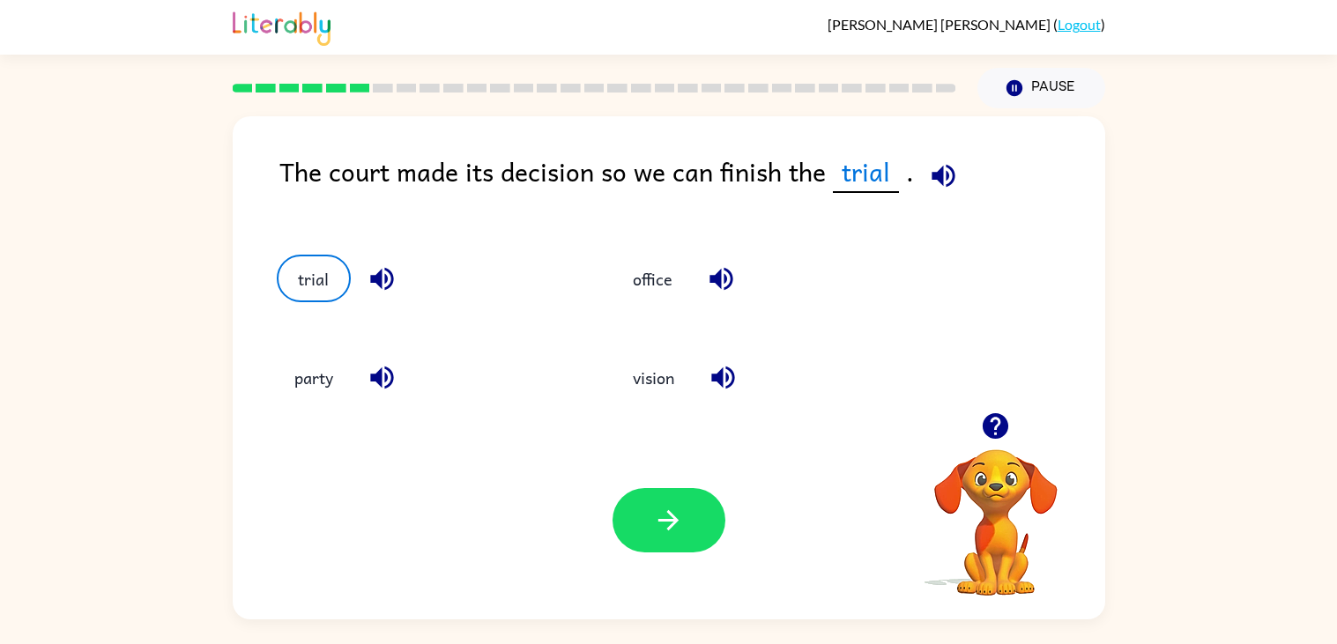
click at [933, 167] on icon "button" at bounding box center [943, 175] width 31 height 31
click at [368, 289] on icon "button" at bounding box center [382, 279] width 31 height 31
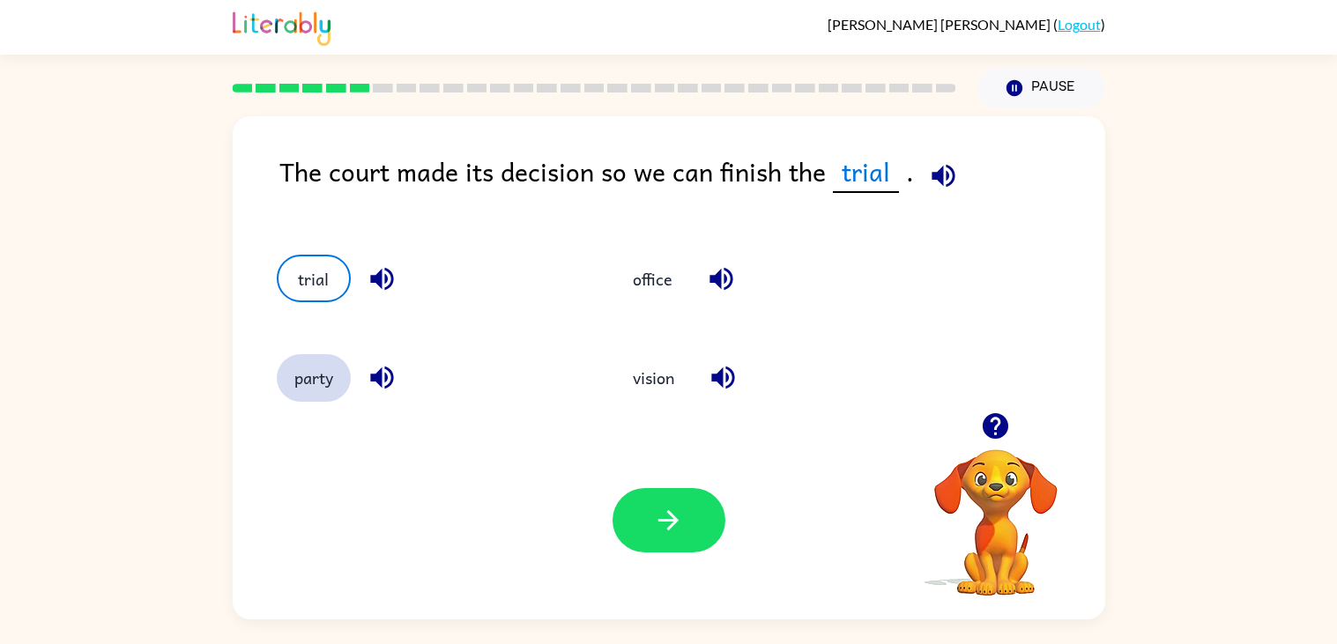
click at [305, 384] on button "party" at bounding box center [314, 378] width 74 height 48
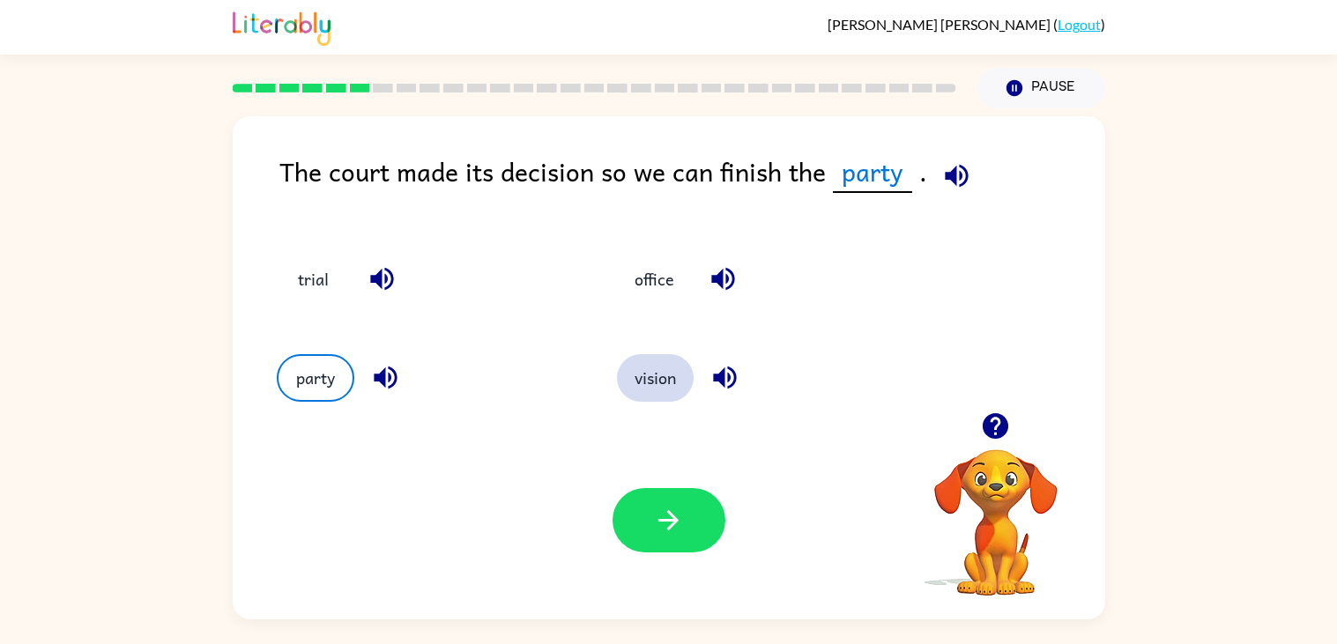
click at [646, 372] on button "vision" at bounding box center [655, 378] width 77 height 48
click at [726, 370] on icon "button" at bounding box center [728, 378] width 23 height 23
click at [950, 179] on icon "button" at bounding box center [961, 175] width 23 height 23
click at [956, 178] on icon "button" at bounding box center [962, 175] width 31 height 31
click at [731, 371] on icon "button" at bounding box center [728, 377] width 31 height 31
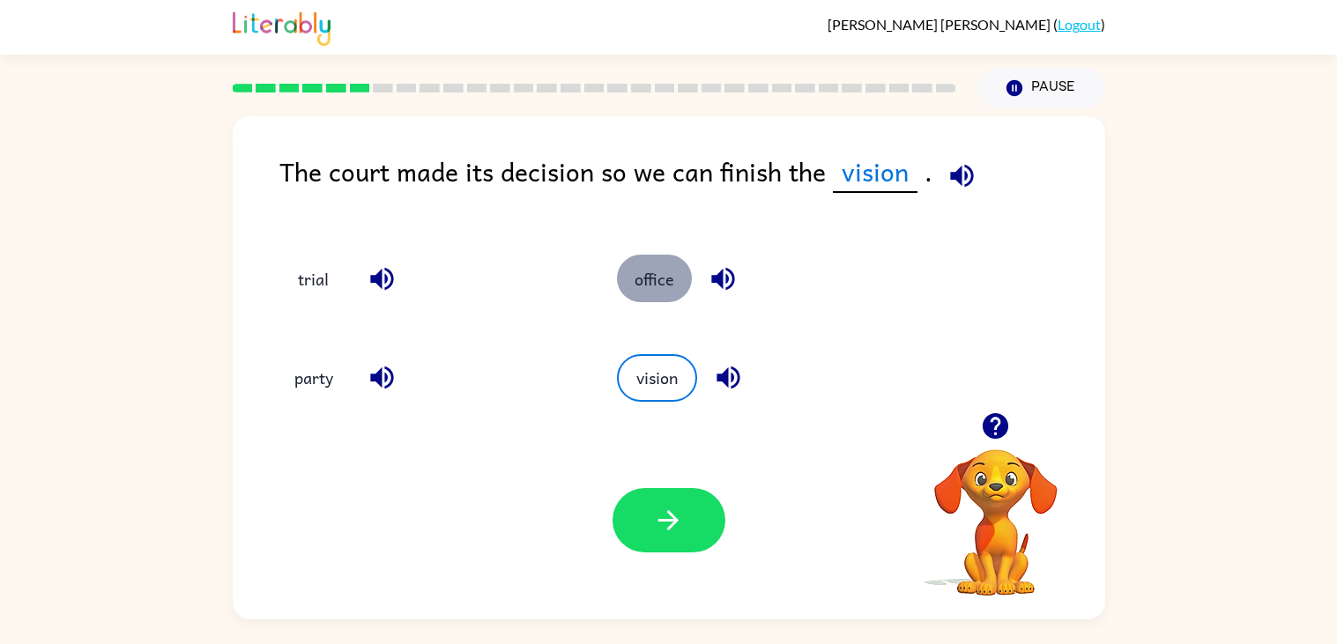
click at [651, 287] on button "office" at bounding box center [654, 279] width 75 height 48
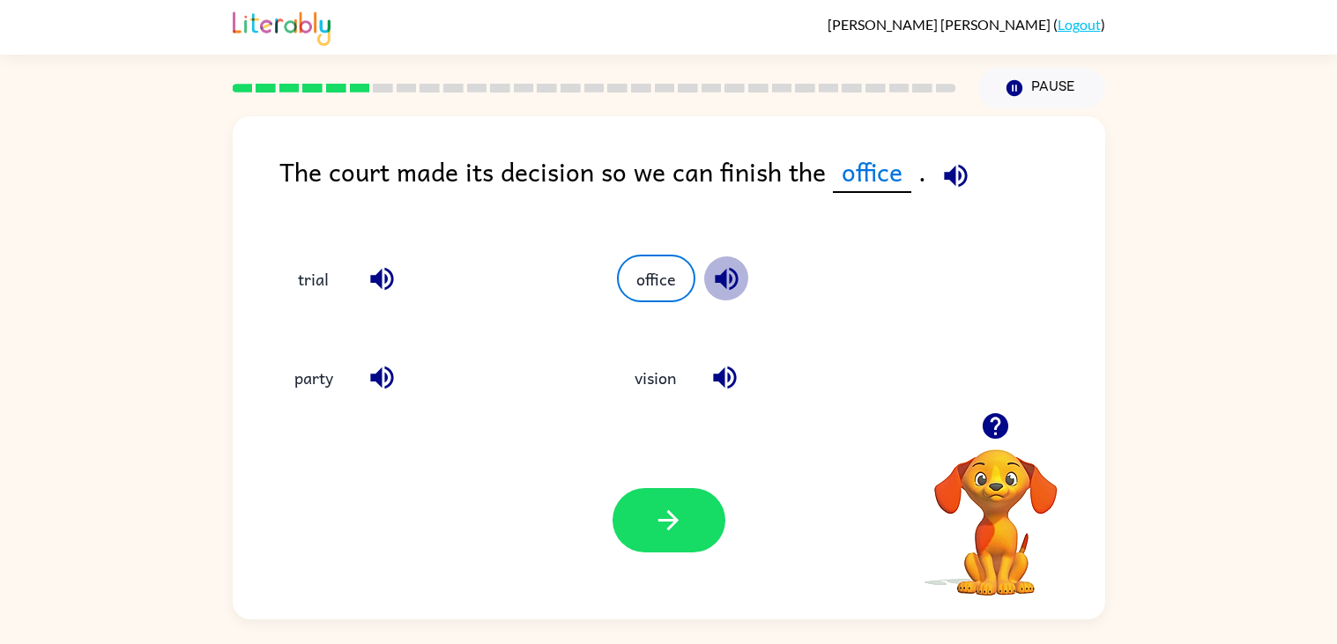
click at [711, 286] on icon "button" at bounding box center [726, 279] width 31 height 31
click at [324, 270] on button "trial" at bounding box center [314, 279] width 74 height 48
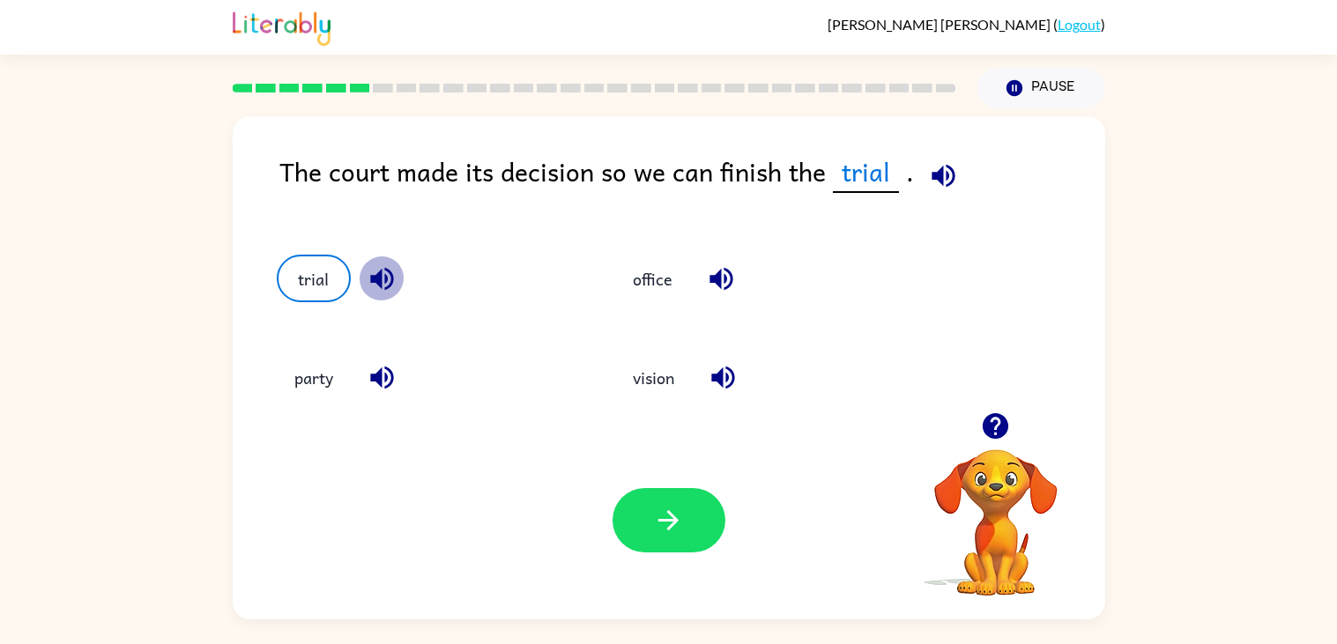
click at [383, 279] on icon "button" at bounding box center [382, 279] width 31 height 31
click at [658, 490] on button "button" at bounding box center [669, 520] width 113 height 64
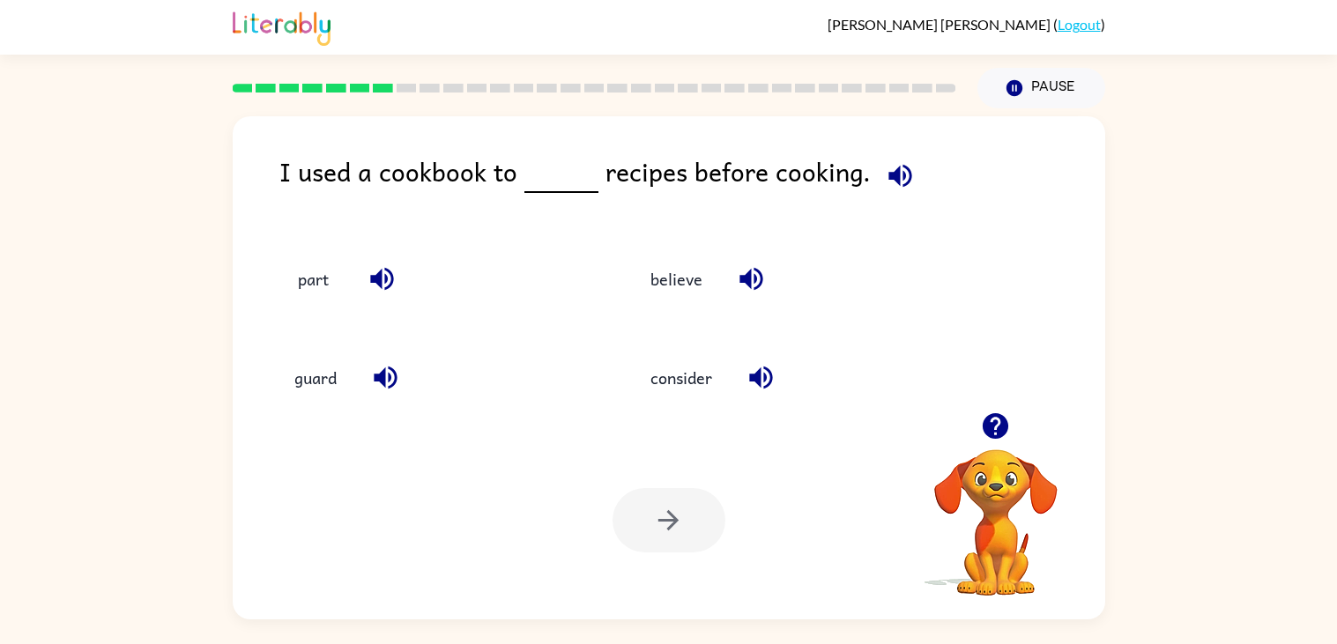
click at [899, 185] on icon "button" at bounding box center [900, 175] width 31 height 31
click at [896, 183] on icon "button" at bounding box center [900, 175] width 23 height 23
click at [373, 276] on icon "button" at bounding box center [381, 279] width 23 height 23
click at [380, 380] on icon "button" at bounding box center [385, 378] width 23 height 23
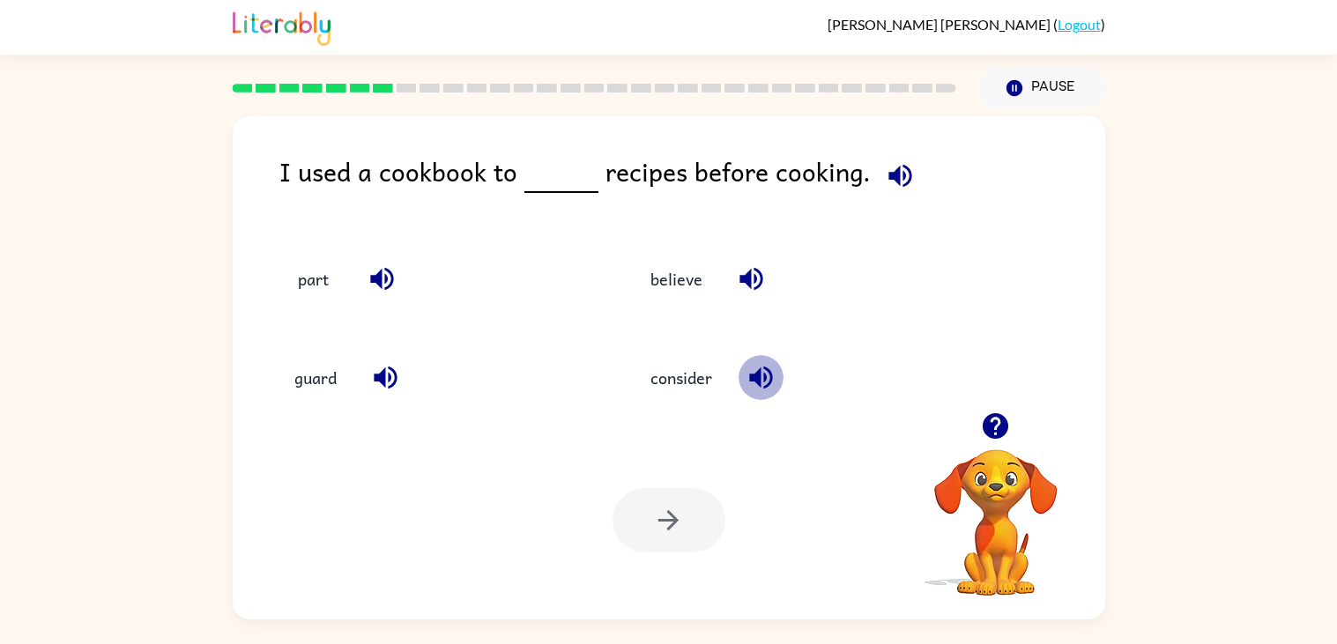
click at [767, 376] on icon "button" at bounding box center [760, 378] width 23 height 23
click at [755, 284] on icon "button" at bounding box center [751, 279] width 31 height 31
click at [889, 180] on icon "button" at bounding box center [900, 175] width 23 height 23
click at [314, 288] on button "part" at bounding box center [314, 279] width 74 height 48
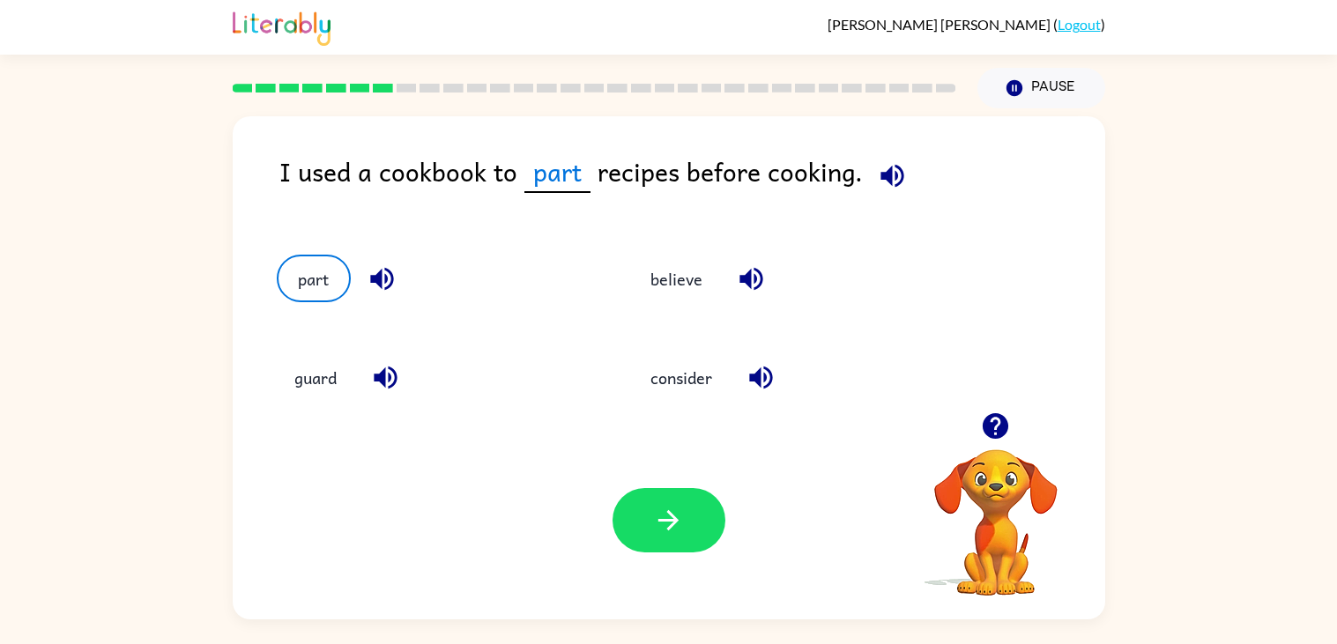
click at [363, 281] on button "button" at bounding box center [382, 279] width 45 height 45
click at [882, 178] on icon "button" at bounding box center [892, 175] width 23 height 23
click at [885, 180] on icon "button" at bounding box center [892, 175] width 23 height 23
click at [390, 368] on icon "button" at bounding box center [385, 378] width 23 height 23
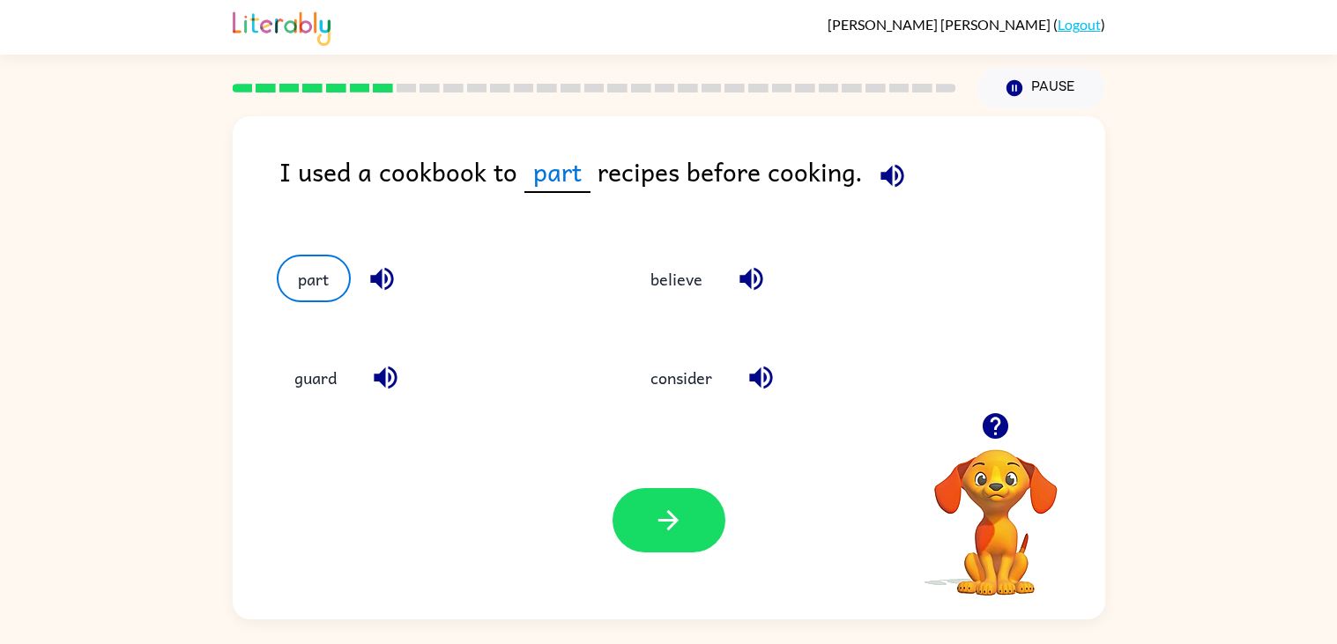
click at [739, 371] on button "button" at bounding box center [761, 377] width 45 height 45
click at [740, 281] on icon "button" at bounding box center [751, 279] width 23 height 23
click at [679, 378] on button "consider" at bounding box center [681, 378] width 97 height 48
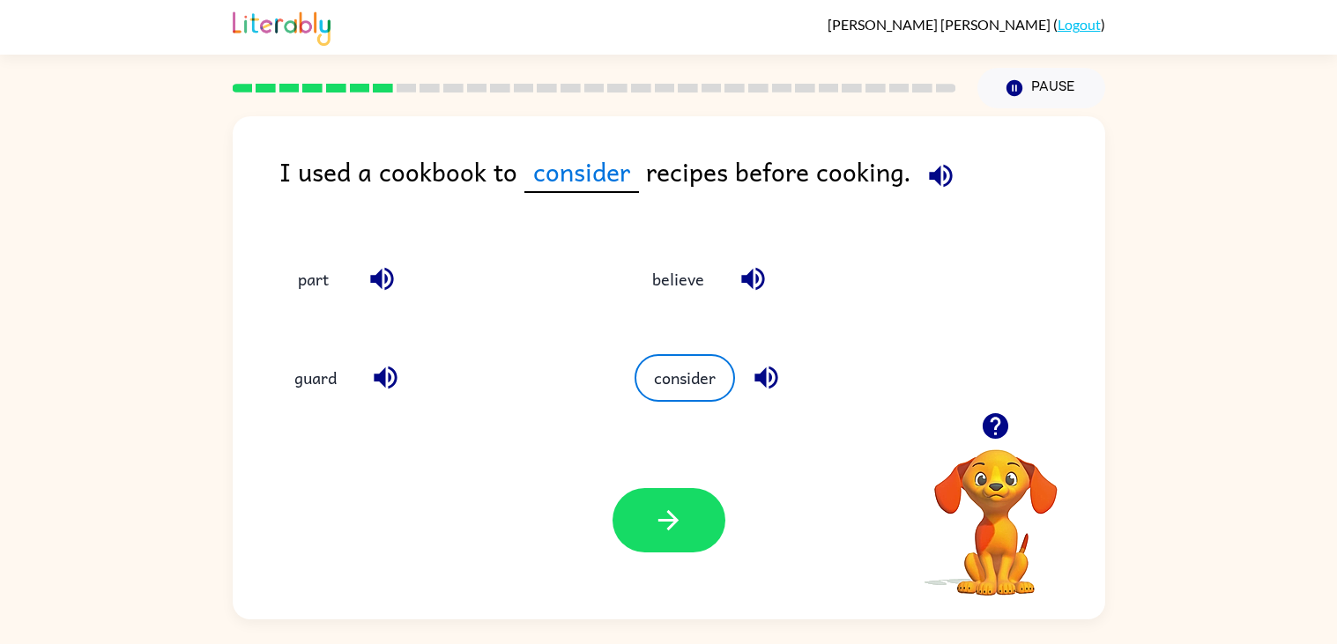
click at [940, 177] on icon "button" at bounding box center [940, 175] width 23 height 23
click at [937, 179] on icon "button" at bounding box center [941, 175] width 31 height 31
click at [641, 500] on button "button" at bounding box center [669, 520] width 113 height 64
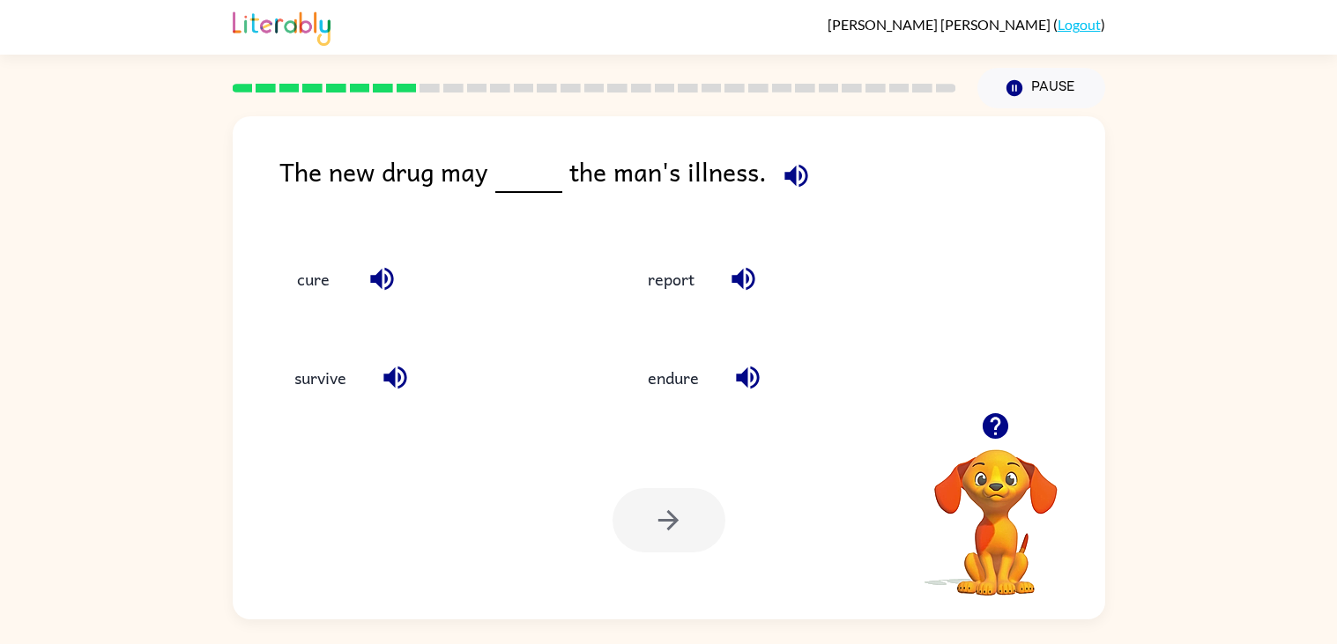
click at [792, 179] on icon "button" at bounding box center [796, 175] width 31 height 31
click at [785, 172] on icon "button" at bounding box center [796, 175] width 23 height 23
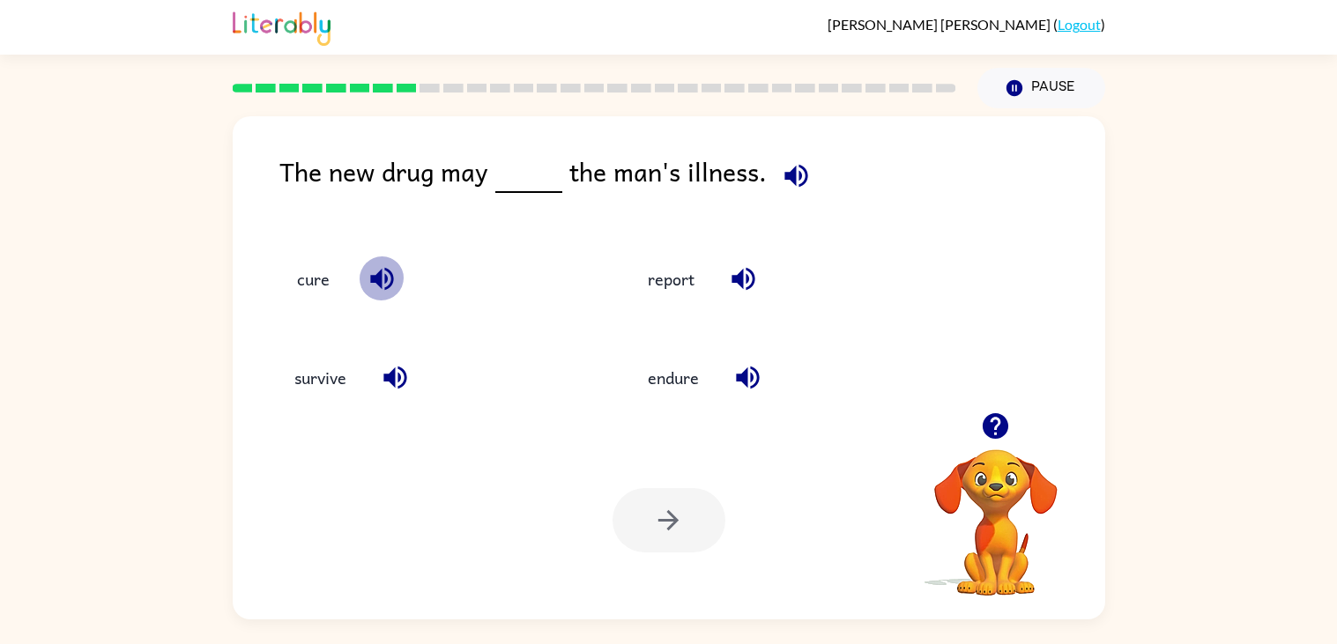
click at [379, 290] on icon "button" at bounding box center [382, 279] width 31 height 31
click at [404, 387] on icon "button" at bounding box center [395, 377] width 31 height 31
click at [744, 389] on icon "button" at bounding box center [748, 377] width 31 height 31
click at [747, 282] on icon "button" at bounding box center [743, 279] width 31 height 31
click at [798, 167] on icon "button" at bounding box center [796, 175] width 23 height 23
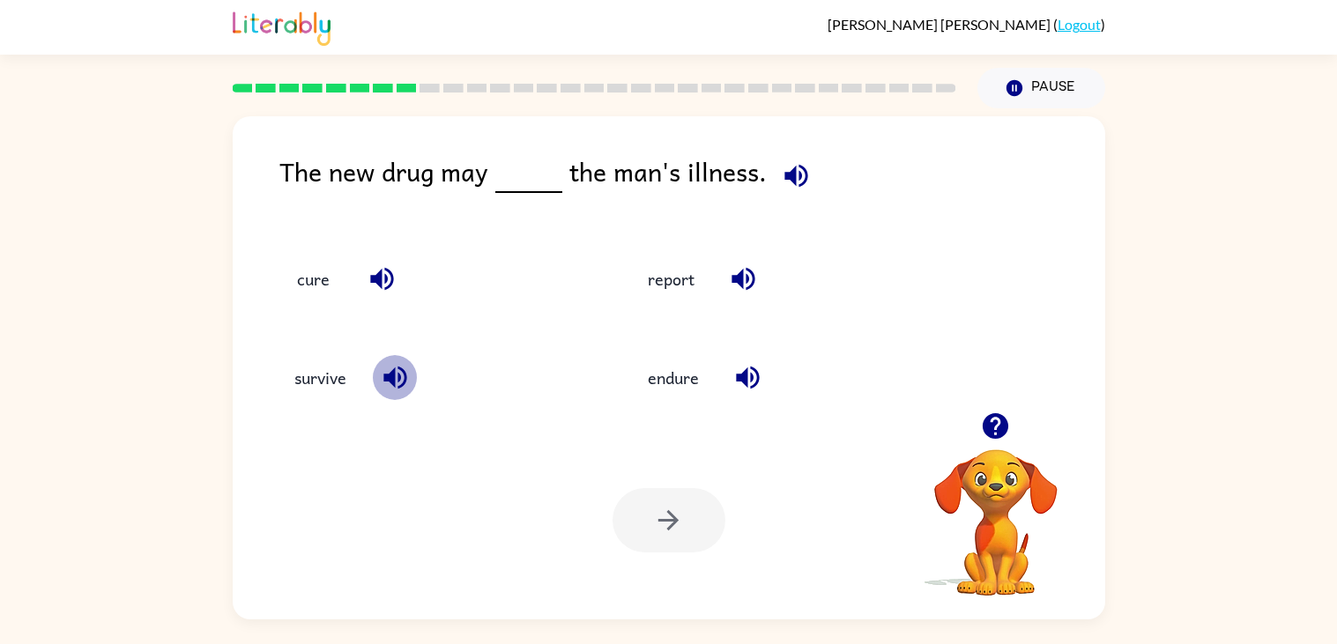
click at [407, 385] on icon "button" at bounding box center [395, 377] width 31 height 31
click at [309, 386] on button "survive" at bounding box center [320, 378] width 87 height 48
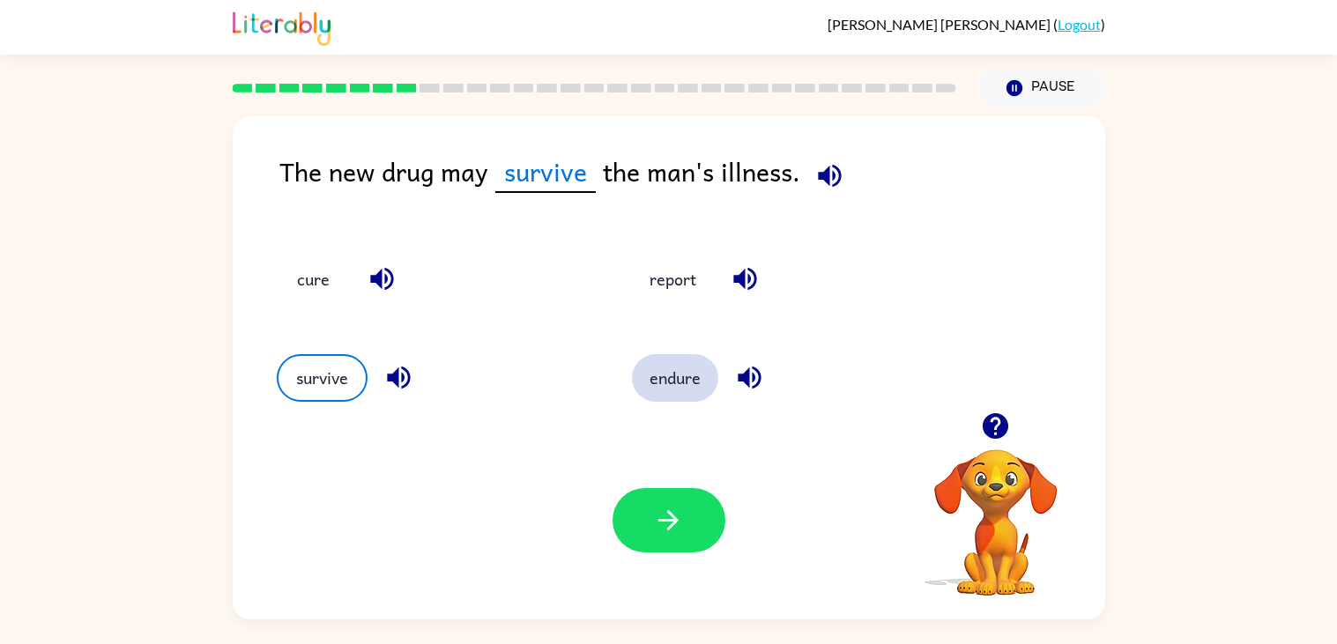
click at [686, 383] on button "endure" at bounding box center [675, 378] width 86 height 48
click at [731, 373] on button "button" at bounding box center [753, 377] width 45 height 45
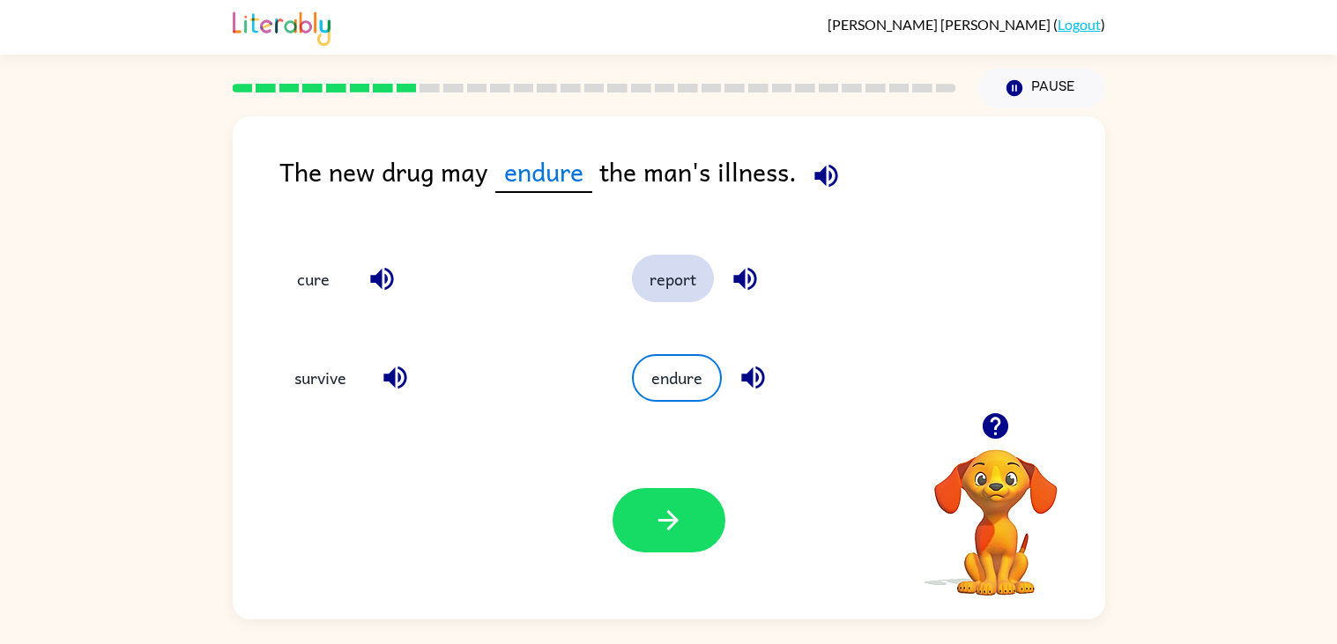
click at [686, 278] on button "report" at bounding box center [673, 279] width 82 height 48
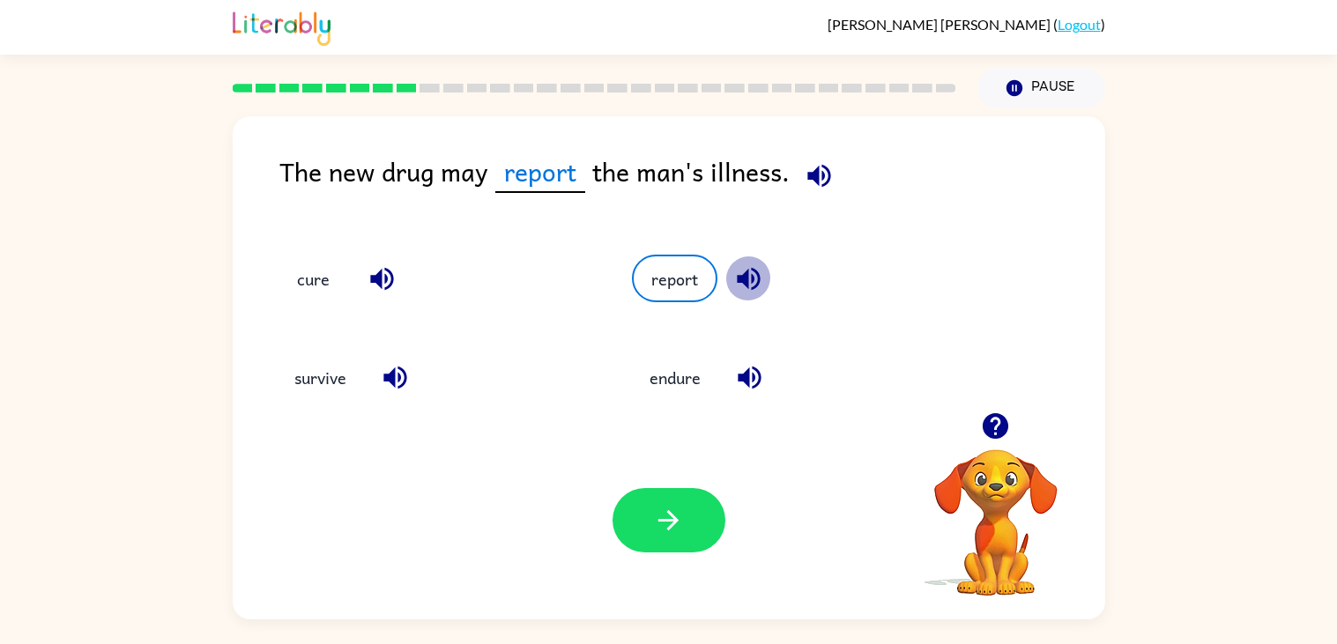
click at [745, 281] on icon "button" at bounding box center [748, 279] width 23 height 23
click at [648, 494] on button "button" at bounding box center [669, 520] width 113 height 64
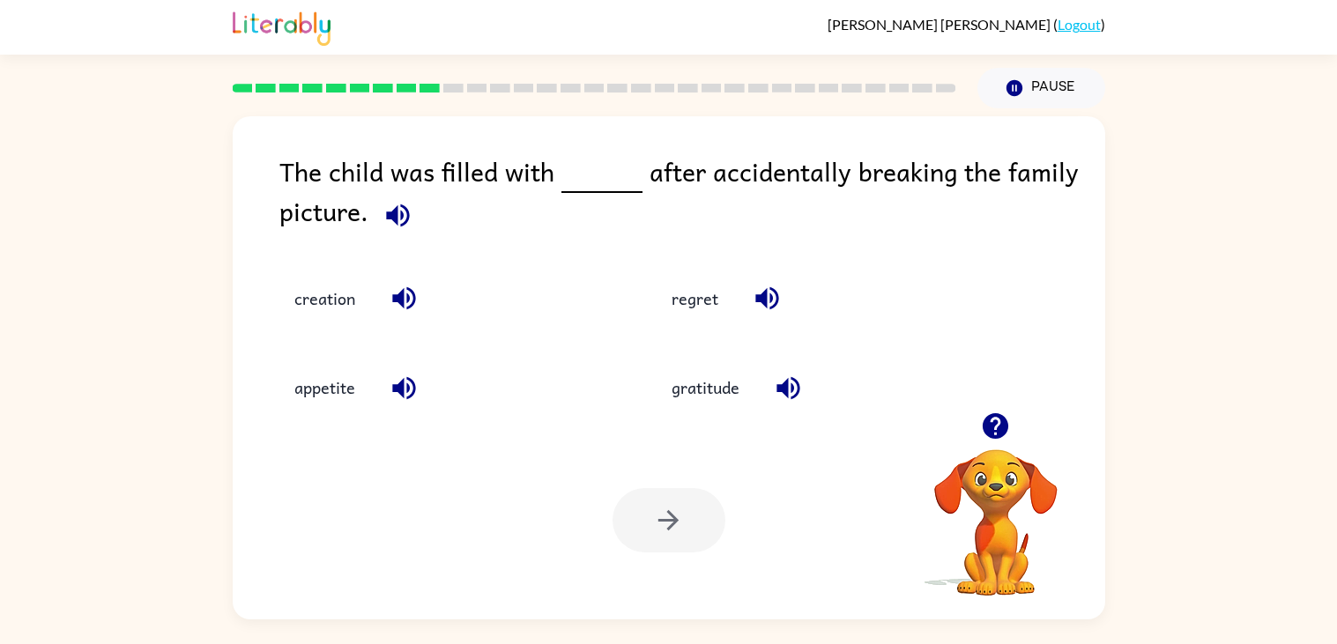
click at [396, 211] on icon "button" at bounding box center [397, 215] width 23 height 23
click at [398, 223] on icon "button" at bounding box center [398, 215] width 31 height 31
click at [390, 299] on icon "button" at bounding box center [404, 298] width 31 height 31
click at [404, 384] on icon "button" at bounding box center [403, 387] width 23 height 23
click at [780, 385] on icon "button" at bounding box center [788, 387] width 23 height 23
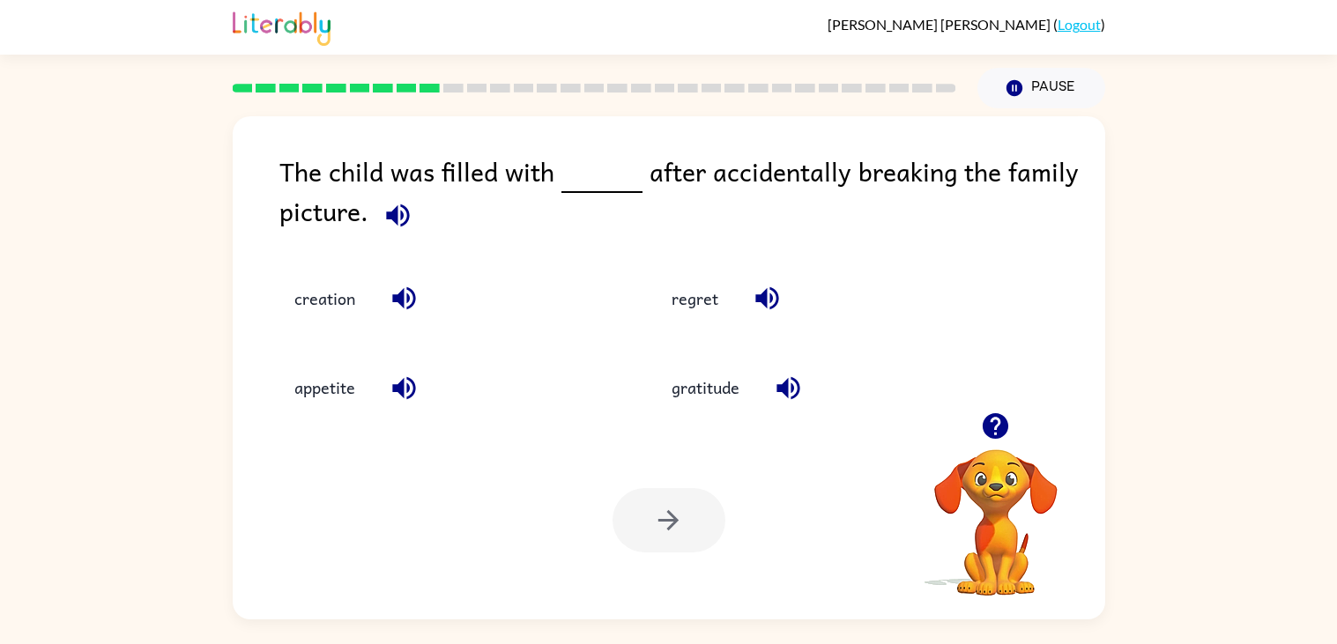
click at [765, 303] on icon "button" at bounding box center [766, 298] width 23 height 23
click at [701, 307] on button "regret" at bounding box center [695, 299] width 82 height 48
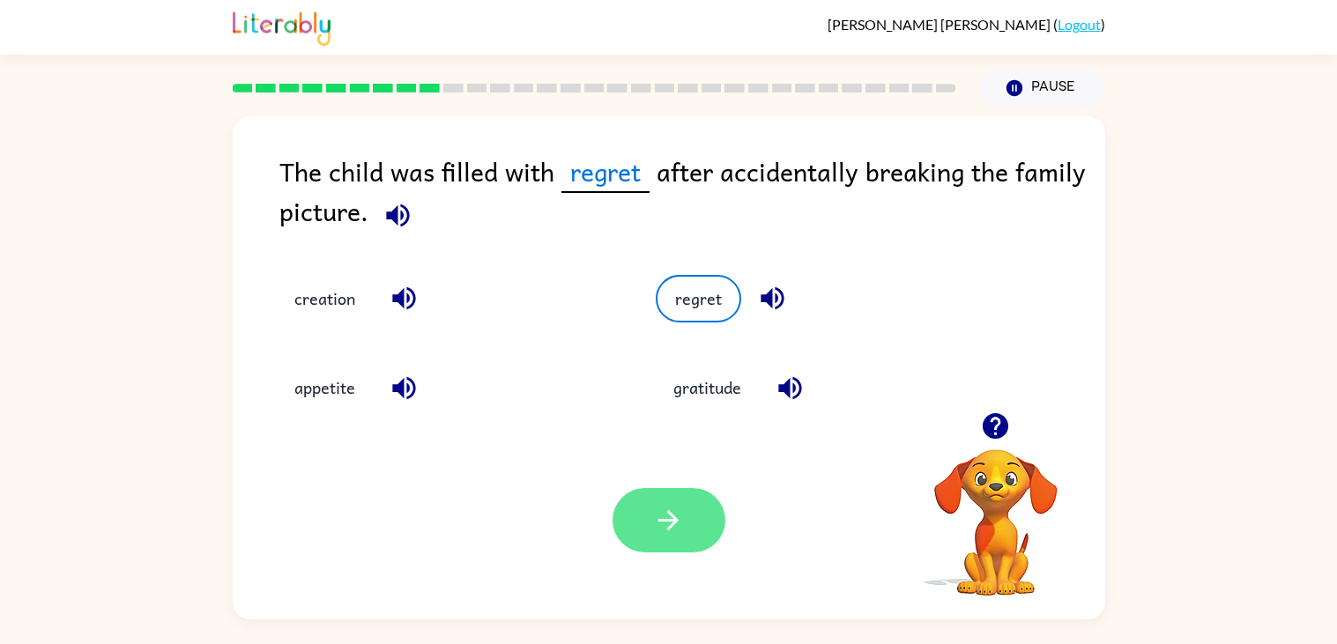
click at [688, 540] on button "button" at bounding box center [669, 520] width 113 height 64
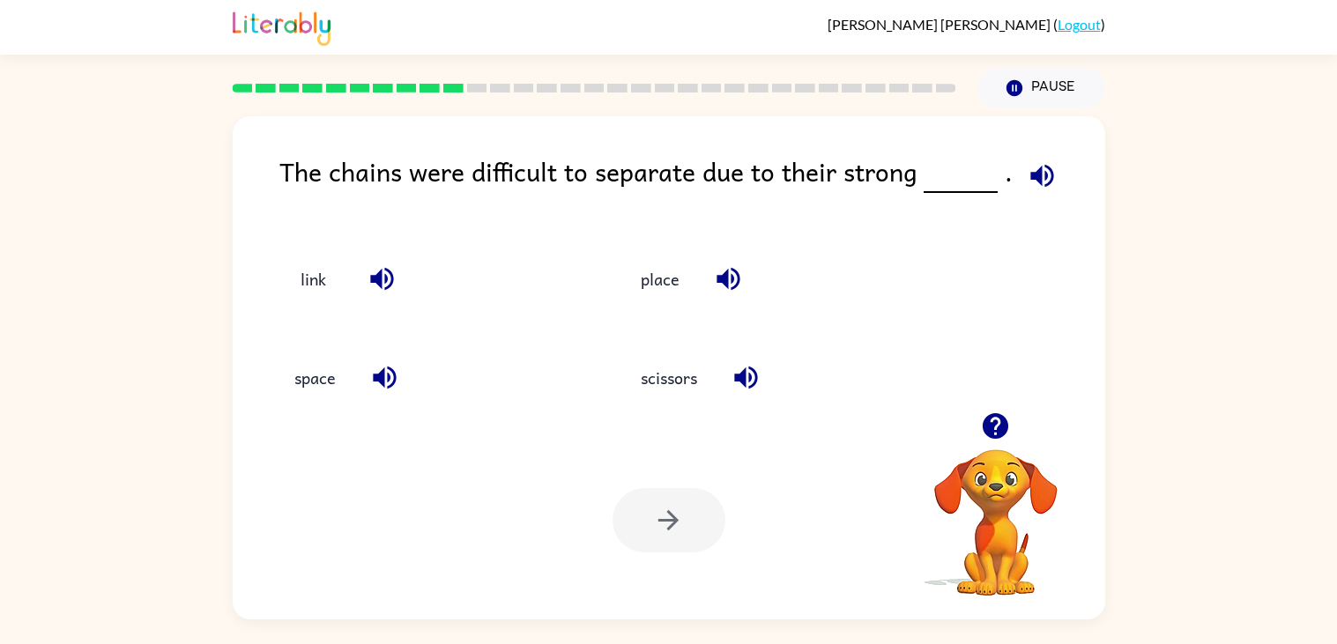
click at [1027, 171] on icon "button" at bounding box center [1042, 175] width 31 height 31
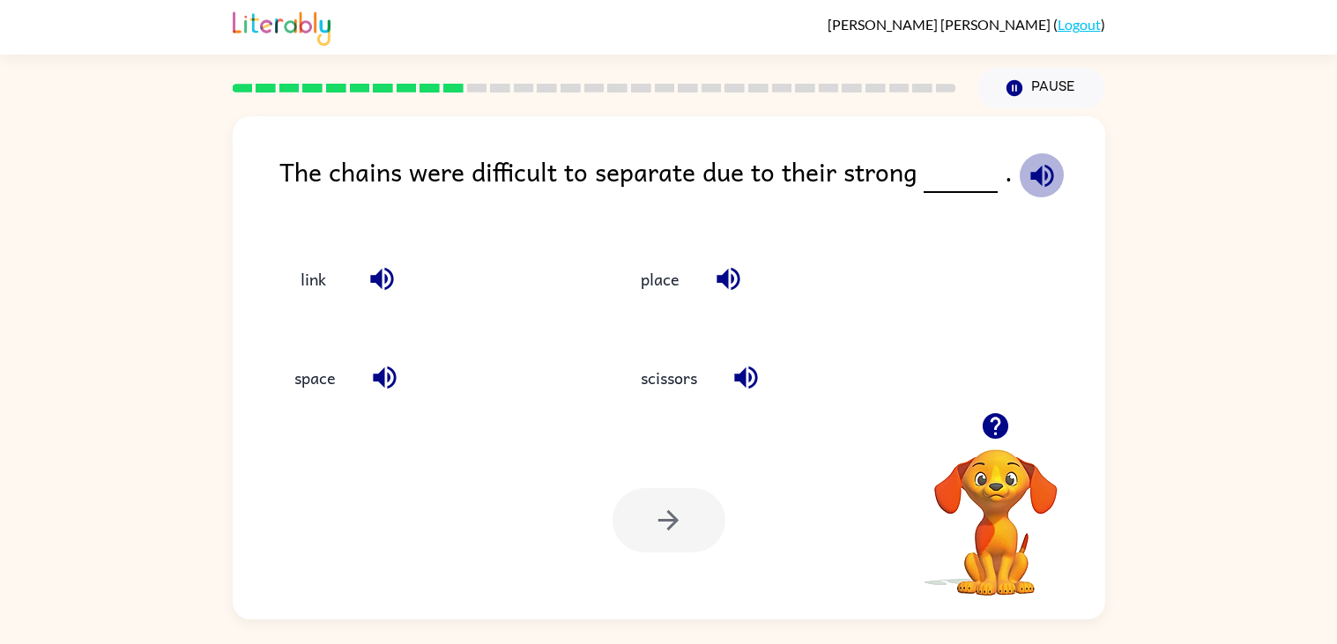
click at [1027, 171] on icon "button" at bounding box center [1042, 175] width 31 height 31
click at [376, 281] on icon "button" at bounding box center [381, 279] width 23 height 23
click at [399, 190] on div "The chains were difficult to separate due to their strong ." at bounding box center [692, 186] width 826 height 68
click at [391, 253] on div "link" at bounding box center [416, 270] width 347 height 99
click at [375, 288] on icon "button" at bounding box center [382, 279] width 31 height 31
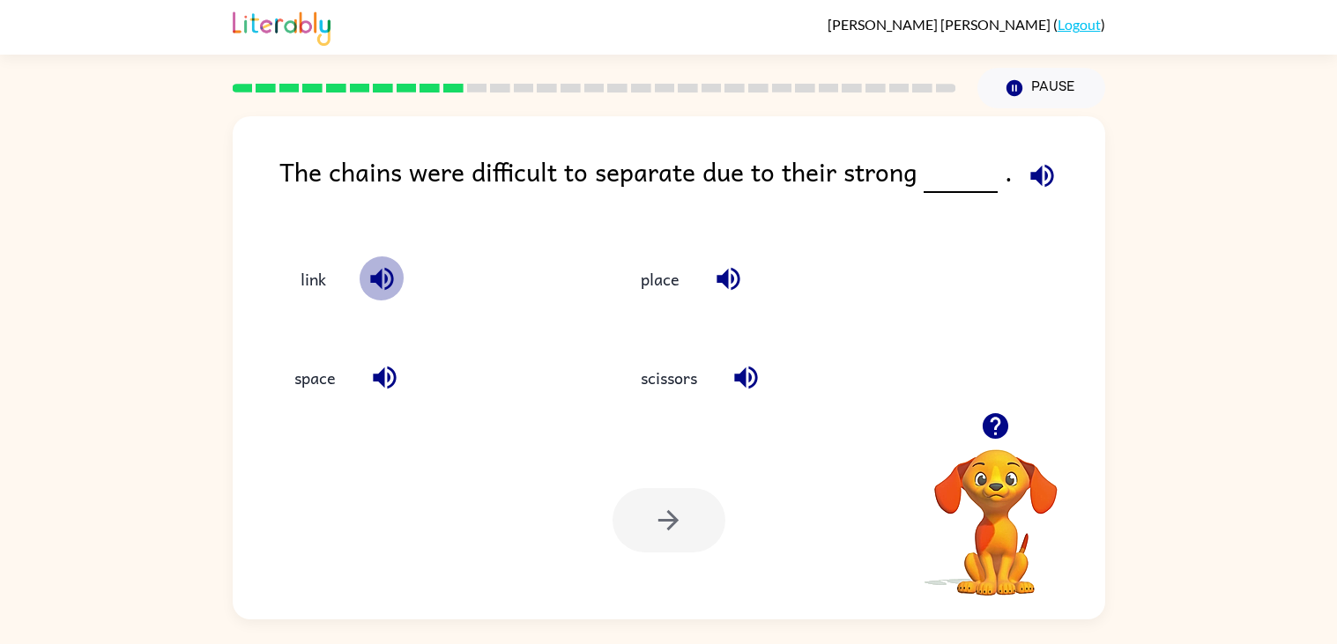
click at [375, 289] on icon "button" at bounding box center [382, 279] width 31 height 31
click at [383, 381] on icon "button" at bounding box center [384, 378] width 23 height 23
click at [720, 260] on button "button" at bounding box center [728, 279] width 45 height 45
click at [747, 376] on icon "button" at bounding box center [745, 378] width 23 height 23
click at [730, 287] on icon "button" at bounding box center [728, 279] width 31 height 31
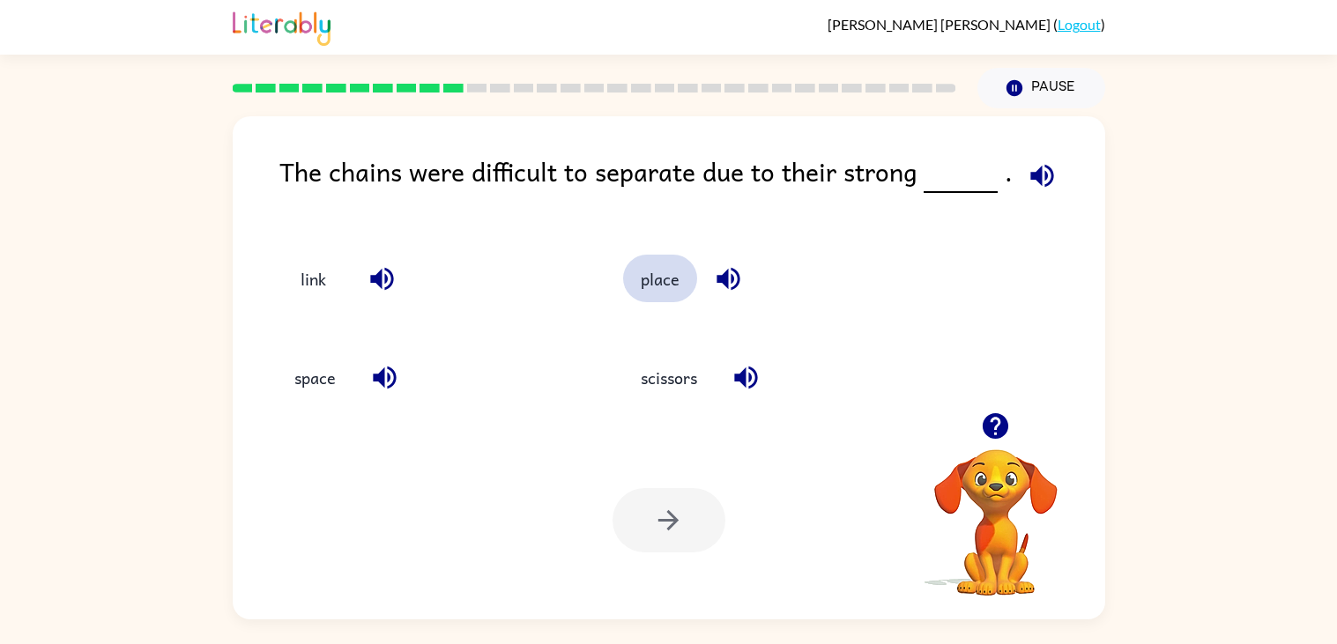
click at [666, 278] on button "place" at bounding box center [660, 279] width 74 height 48
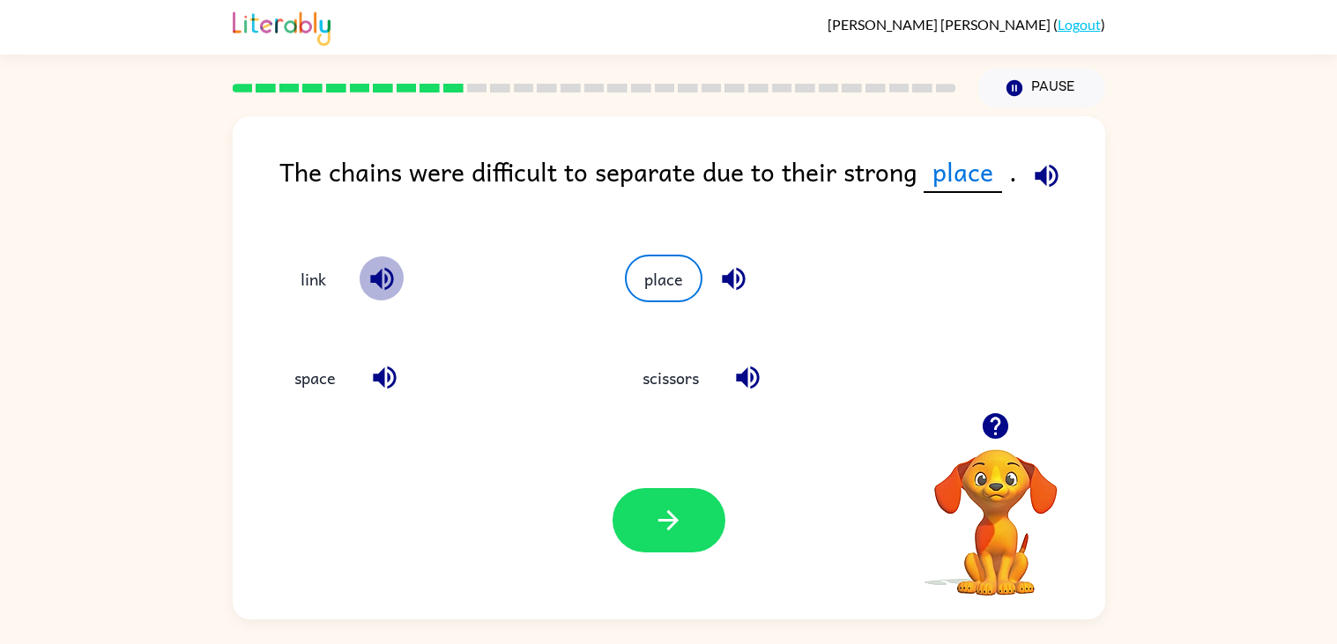
click at [367, 276] on icon "button" at bounding box center [382, 279] width 31 height 31
click at [645, 515] on button "button" at bounding box center [669, 520] width 113 height 64
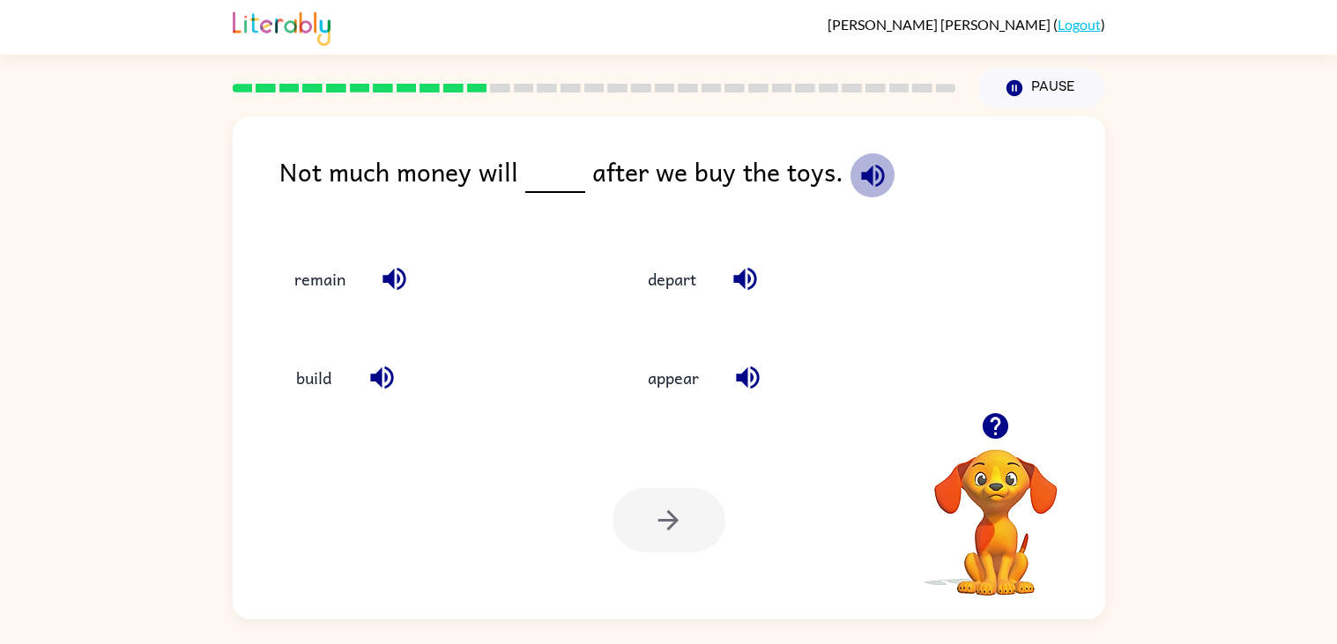
click at [866, 169] on icon "button" at bounding box center [873, 175] width 31 height 31
click at [408, 288] on icon "button" at bounding box center [394, 279] width 31 height 31
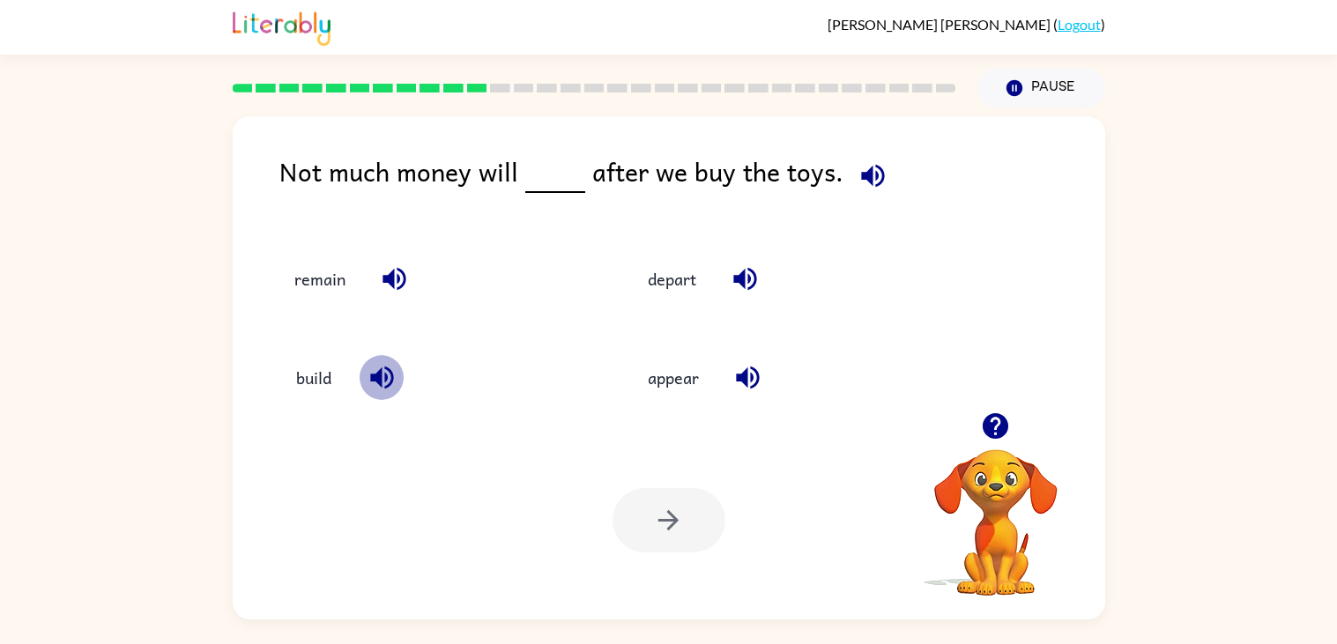
click at [388, 389] on icon "button" at bounding box center [382, 377] width 31 height 31
click at [753, 377] on icon "button" at bounding box center [747, 378] width 23 height 23
click at [752, 271] on icon "button" at bounding box center [744, 279] width 23 height 23
click at [866, 178] on icon "button" at bounding box center [873, 175] width 31 height 31
click at [408, 280] on icon "button" at bounding box center [394, 279] width 31 height 31
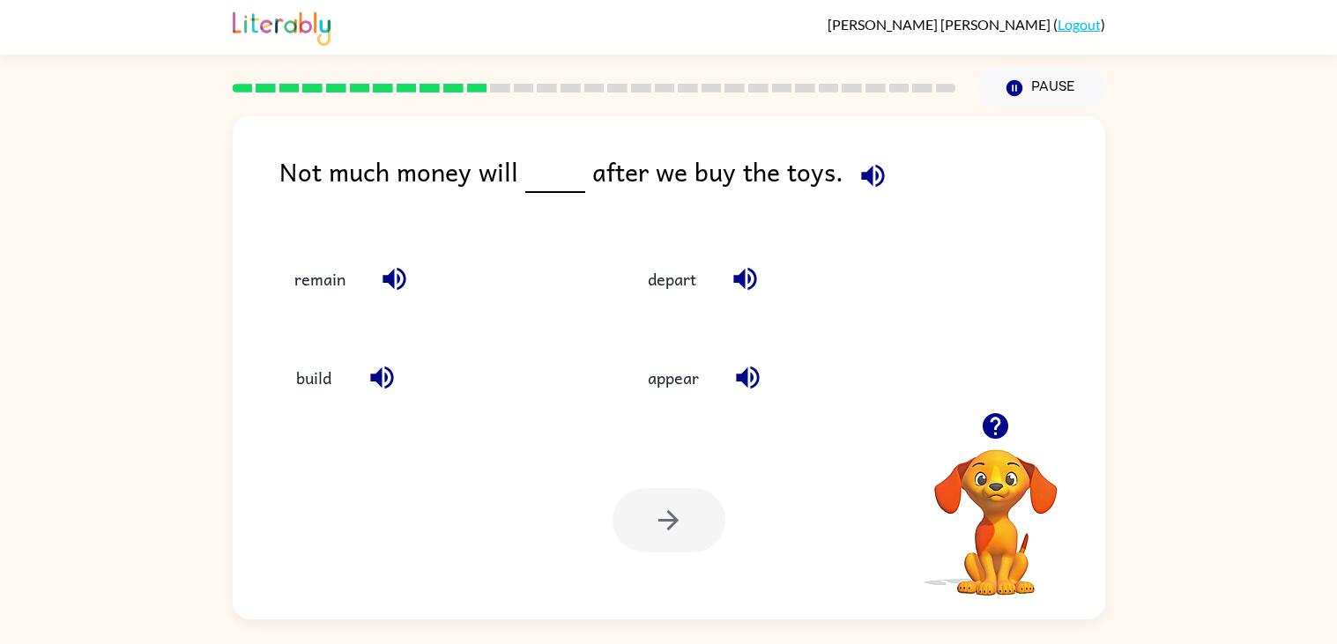
click at [383, 369] on icon "button" at bounding box center [382, 377] width 31 height 31
click at [735, 376] on icon "button" at bounding box center [748, 377] width 31 height 31
click at [746, 293] on icon "button" at bounding box center [745, 279] width 31 height 31
click at [376, 383] on icon "button" at bounding box center [382, 377] width 31 height 31
click at [324, 379] on button "build" at bounding box center [314, 378] width 74 height 48
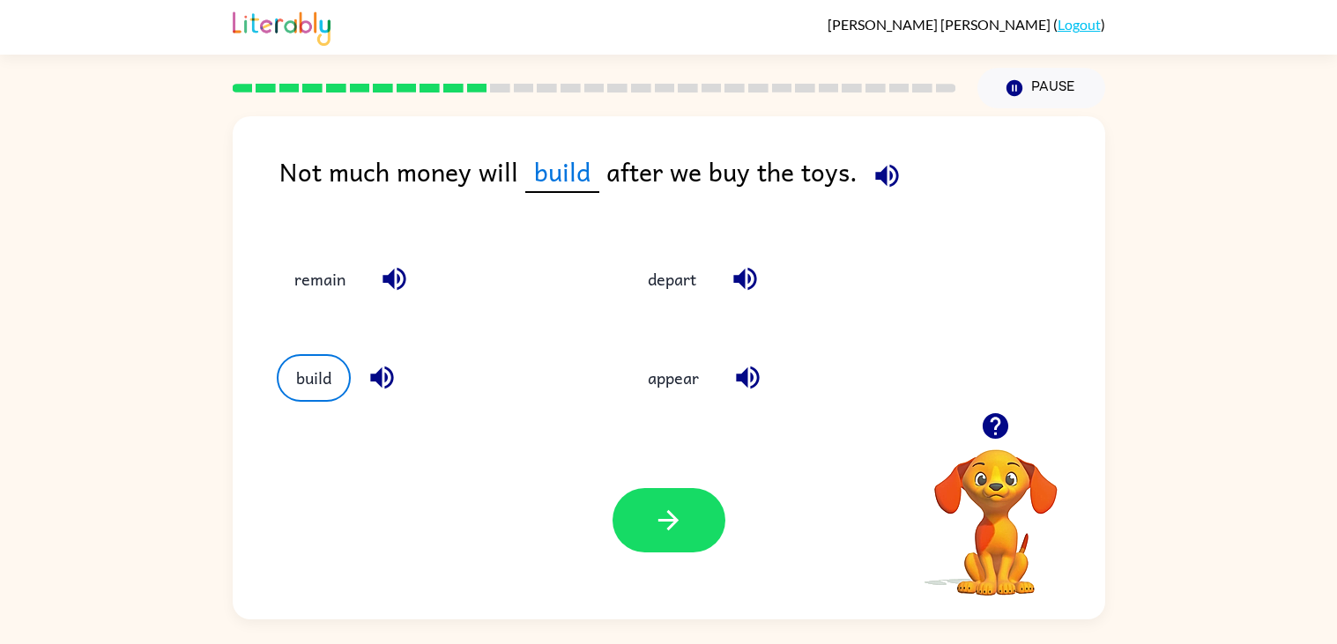
click at [368, 379] on icon "button" at bounding box center [382, 377] width 31 height 31
click at [740, 375] on icon "button" at bounding box center [747, 378] width 23 height 23
click at [389, 277] on icon "button" at bounding box center [394, 279] width 23 height 23
click at [755, 281] on icon "button" at bounding box center [744, 279] width 23 height 23
click at [686, 293] on button "depart" at bounding box center [672, 279] width 84 height 48
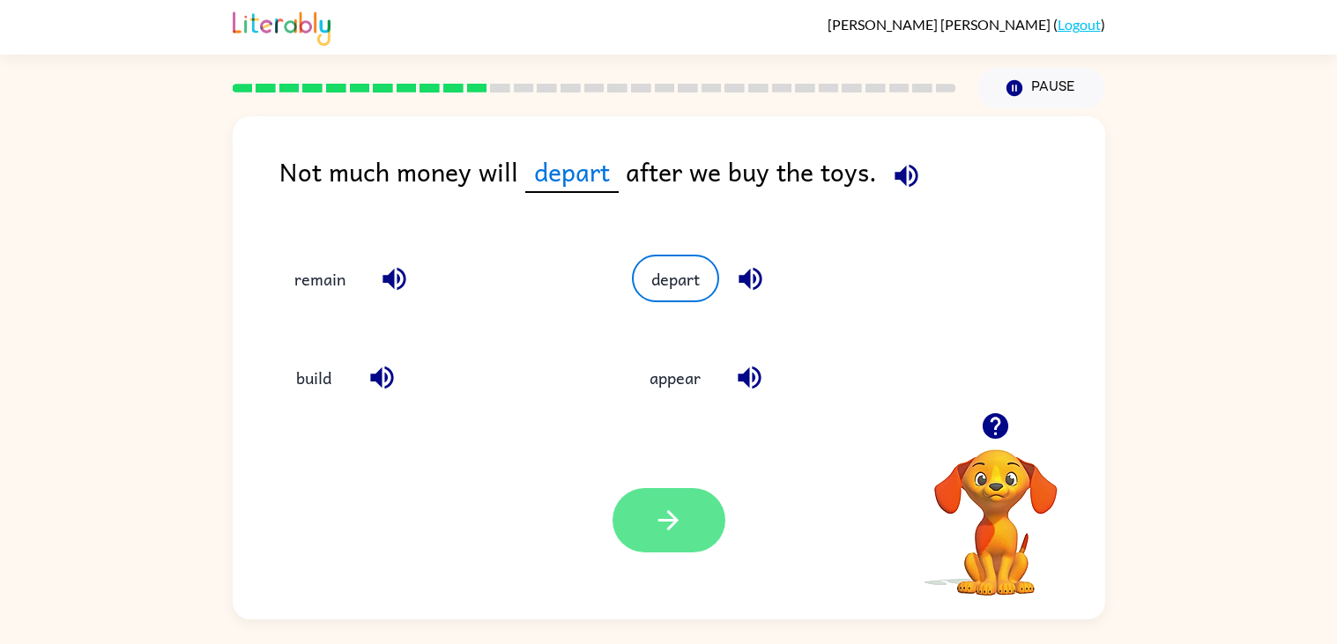
click at [676, 502] on button "button" at bounding box center [669, 520] width 113 height 64
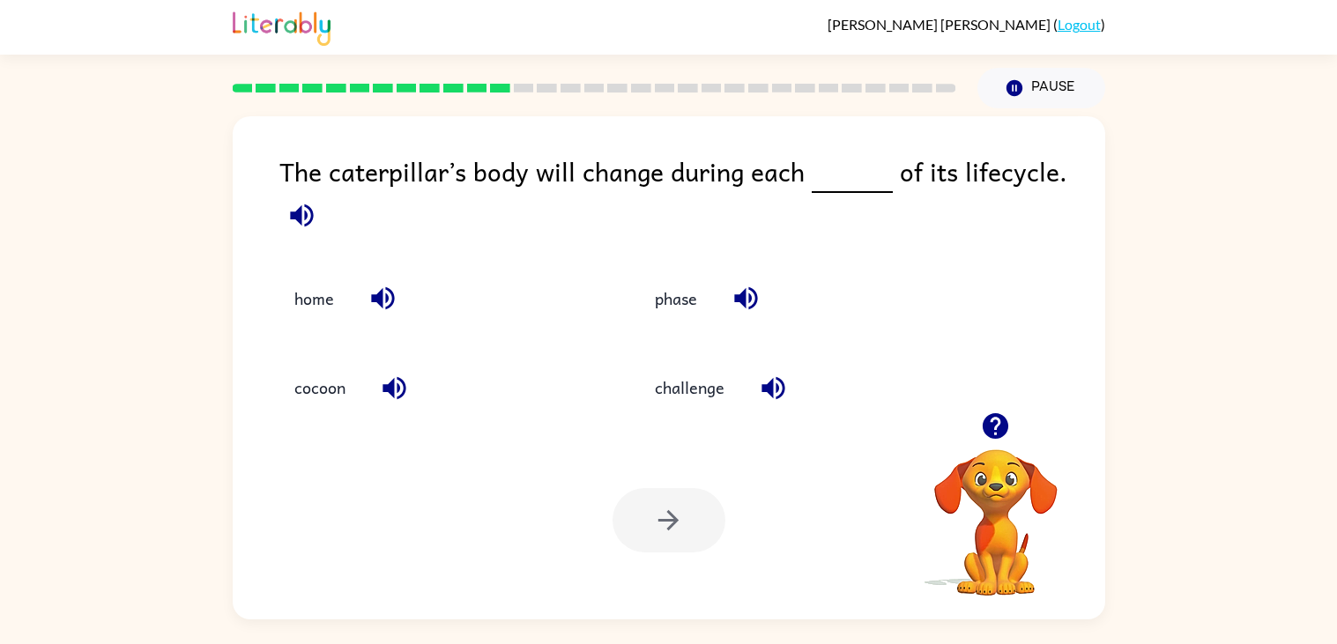
click at [300, 224] on icon "button" at bounding box center [301, 215] width 23 height 23
click at [293, 219] on icon "button" at bounding box center [301, 215] width 23 height 23
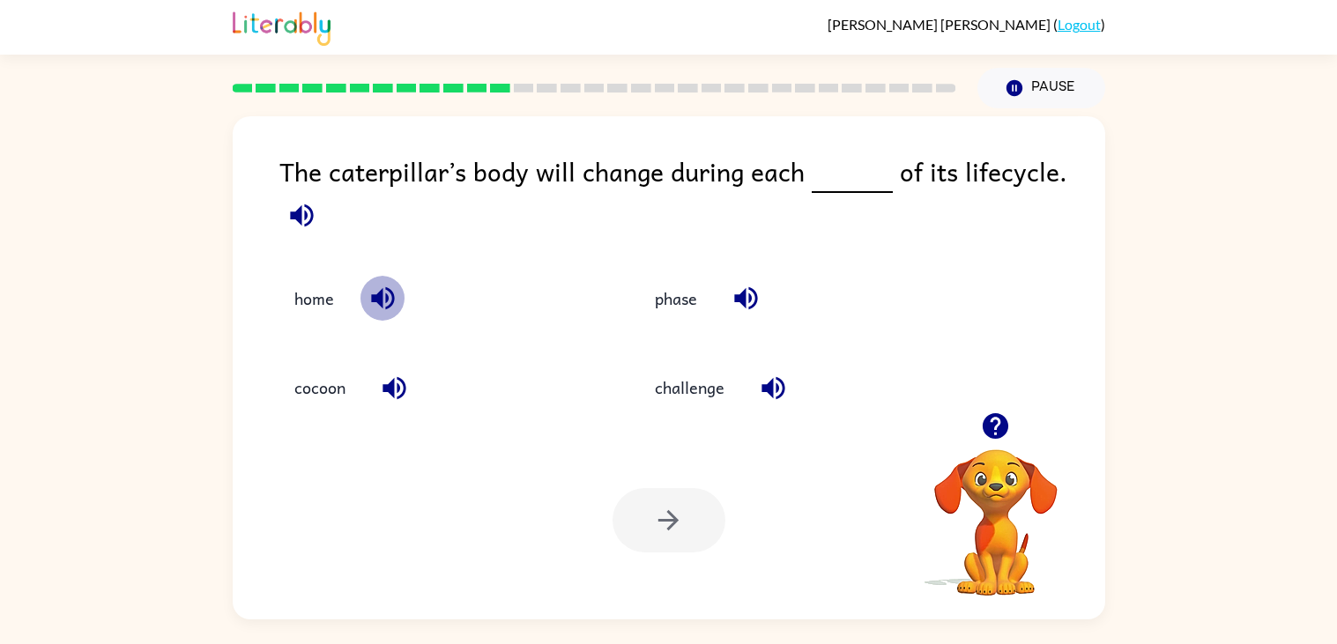
click at [389, 297] on icon "button" at bounding box center [383, 298] width 31 height 31
click at [393, 392] on icon "button" at bounding box center [394, 387] width 23 height 23
click at [777, 386] on icon "button" at bounding box center [773, 387] width 23 height 23
click at [731, 290] on icon "button" at bounding box center [746, 298] width 31 height 31
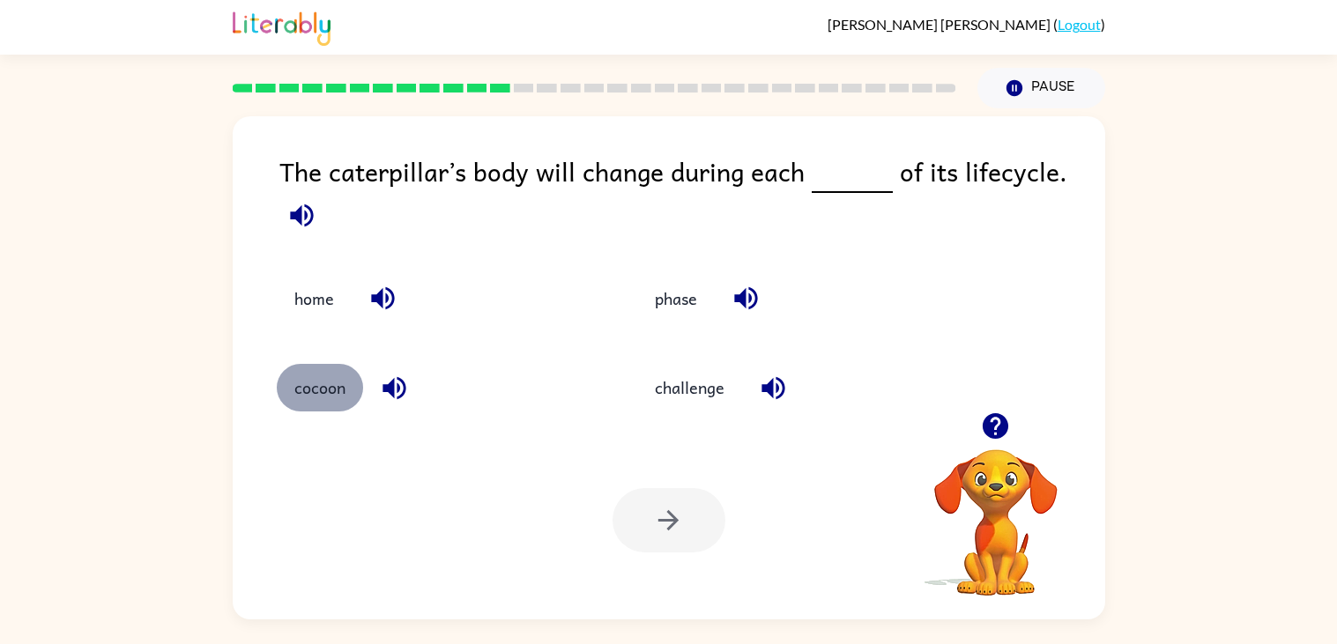
click at [345, 386] on button "cocoon" at bounding box center [320, 388] width 86 height 48
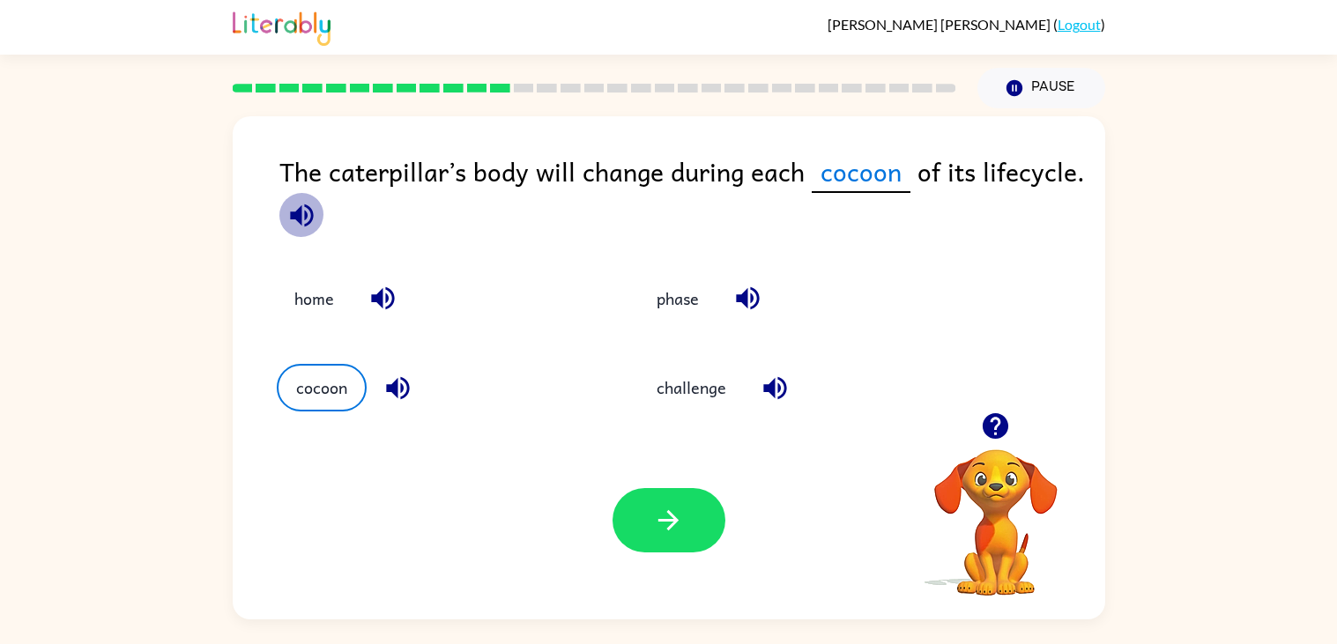
click at [302, 205] on icon "button" at bounding box center [301, 215] width 31 height 31
